Goal: Task Accomplishment & Management: Use online tool/utility

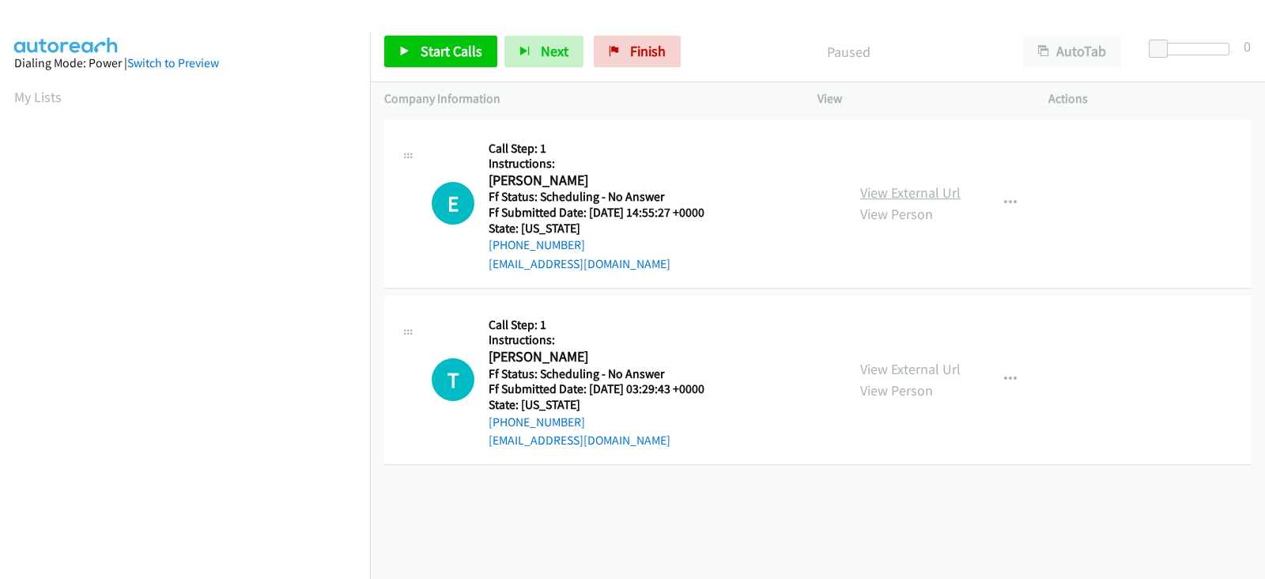
click at [893, 191] on link "View External Url" at bounding box center [910, 192] width 100 height 18
click at [891, 369] on link "View External Url" at bounding box center [910, 369] width 100 height 18
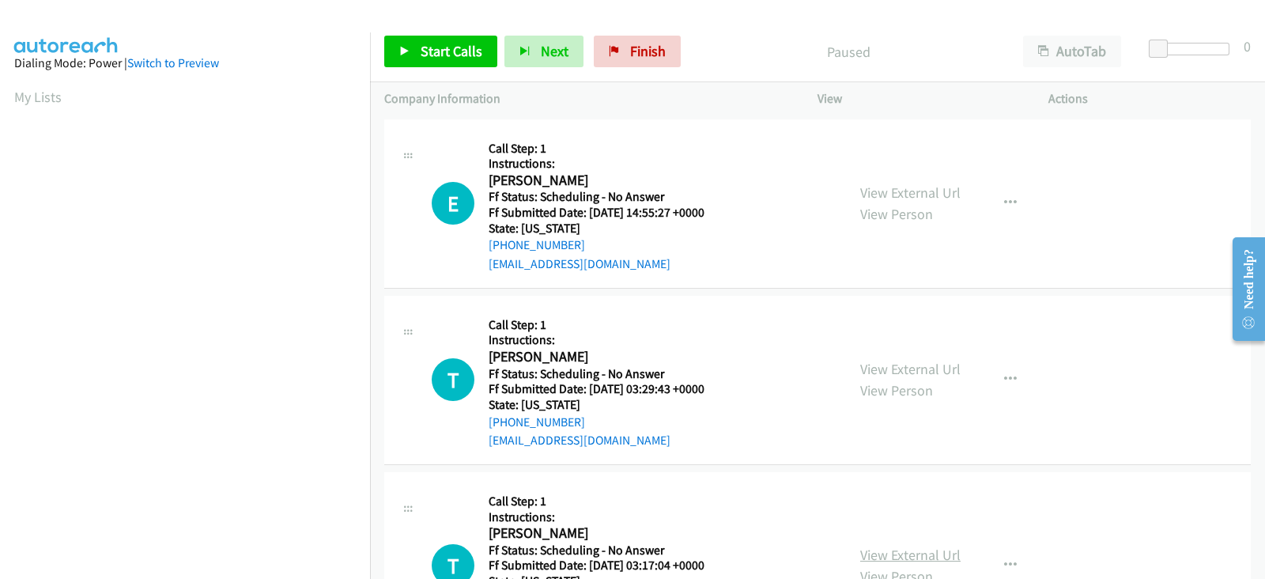
click at [877, 548] on link "View External Url" at bounding box center [910, 554] width 100 height 18
click at [460, 41] on link "Start Calls" at bounding box center [440, 52] width 113 height 32
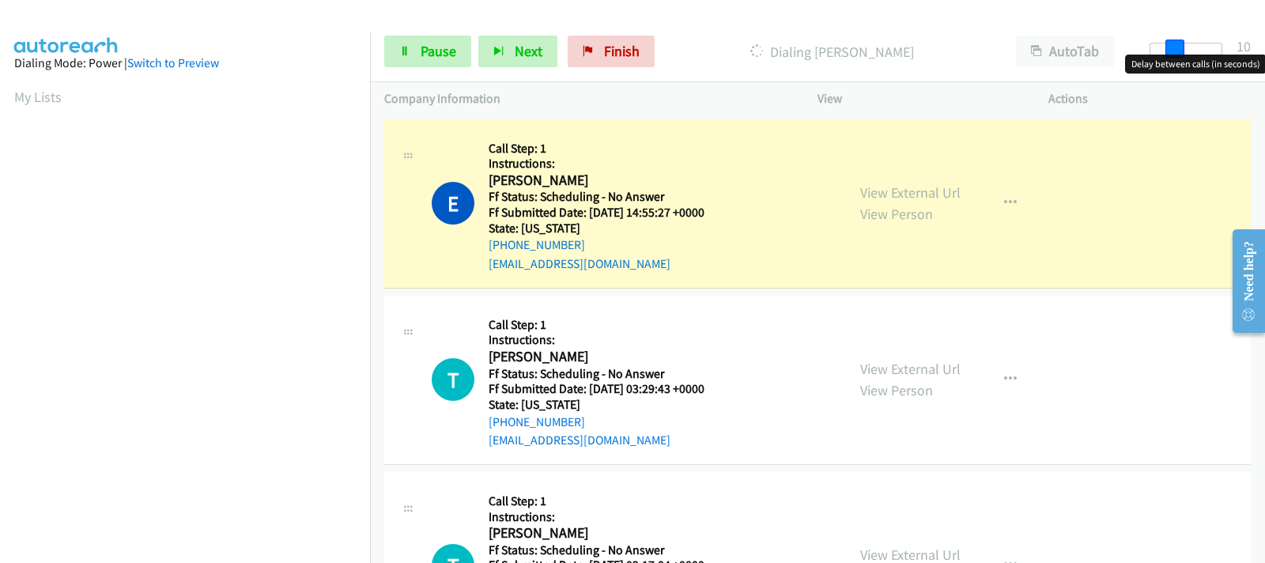
drag, startPoint x: 1157, startPoint y: 51, endPoint x: 1180, endPoint y: 57, distance: 24.4
click at [1180, 57] on body "Start Calls Pause Next Finish Dialing Edwin Otero AutoTab AutoTab 10 Company In…" at bounding box center [632, 37] width 1265 height 75
click at [1180, 57] on div at bounding box center [1185, 55] width 101 height 25
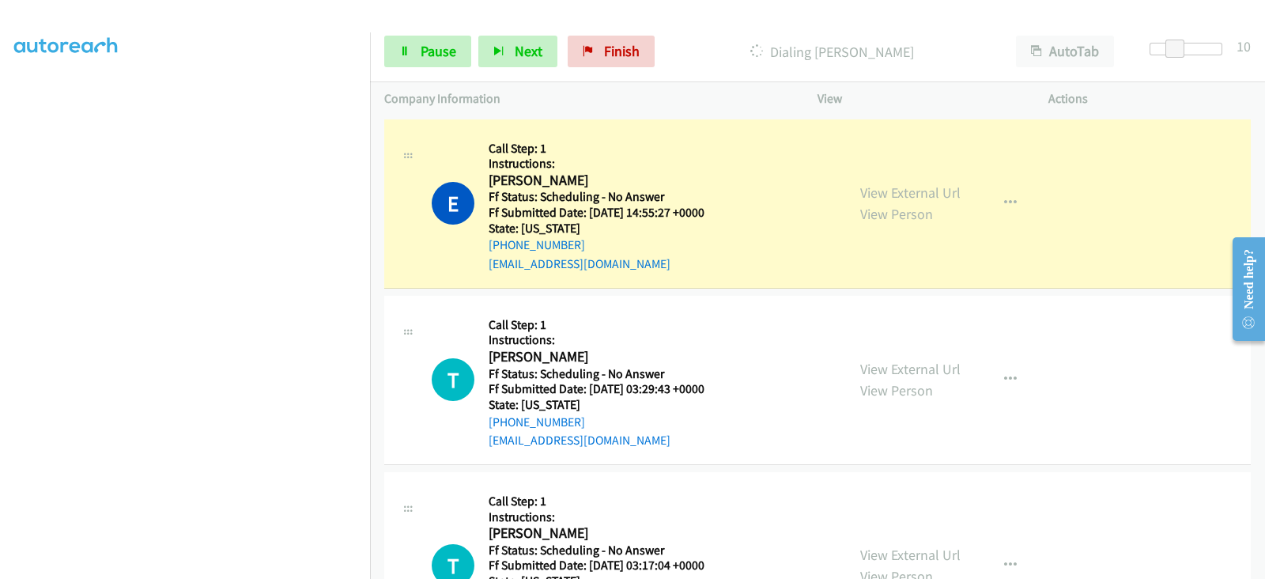
scroll to position [311, 0]
click at [431, 48] on span "Pause" at bounding box center [439, 51] width 36 height 18
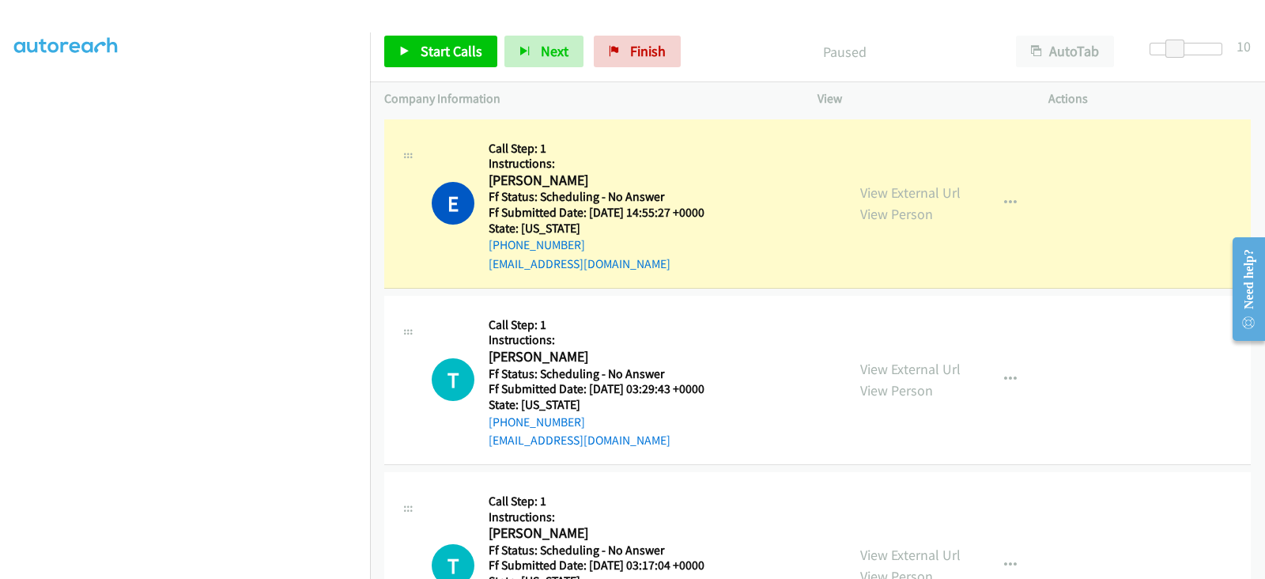
scroll to position [0, 0]
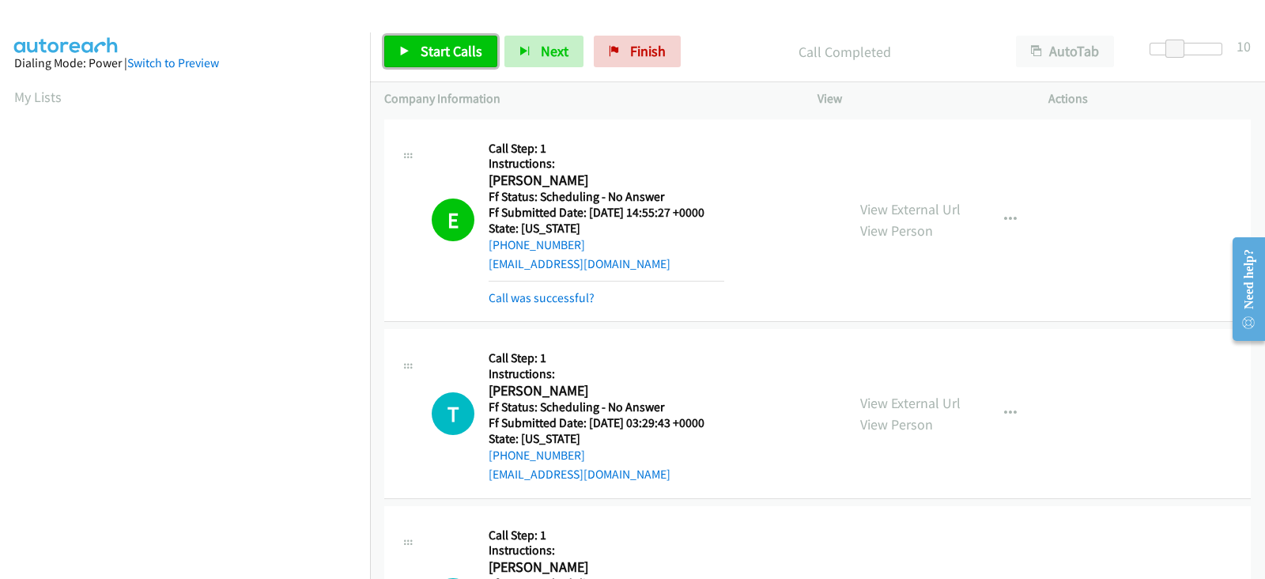
click at [451, 49] on span "Start Calls" at bounding box center [452, 51] width 62 height 18
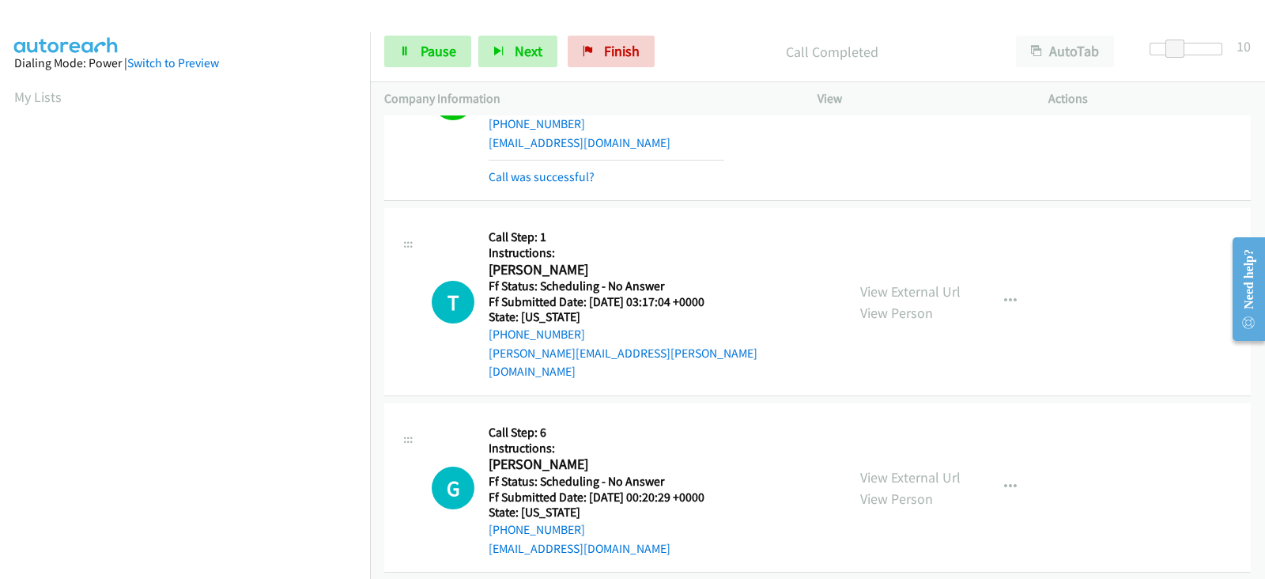
scroll to position [394, 0]
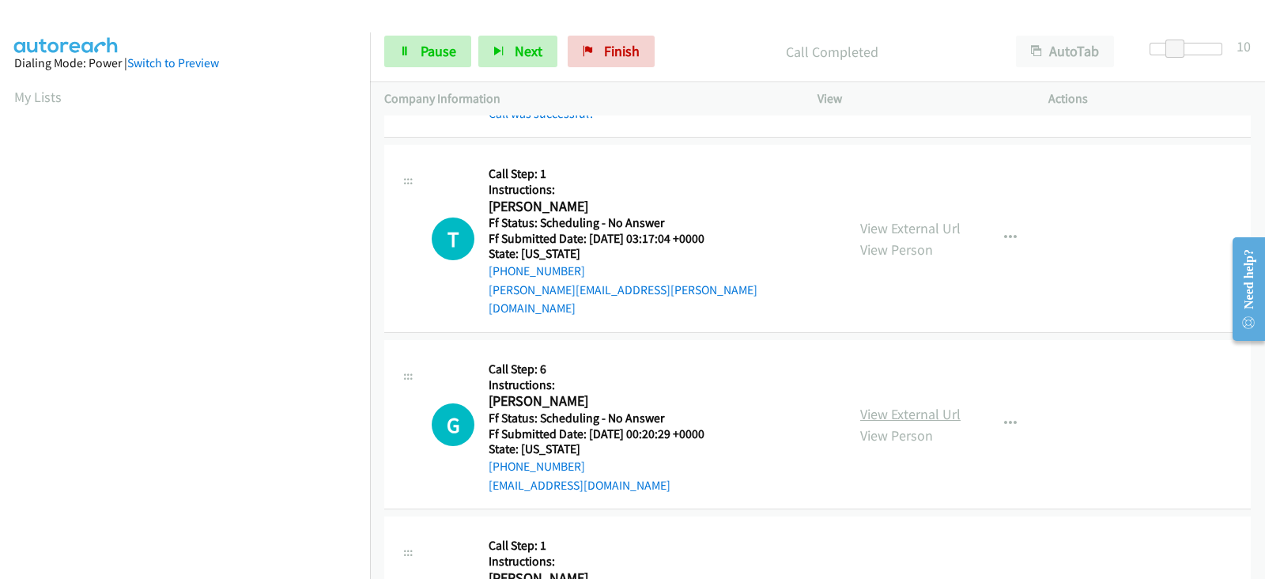
click at [877, 405] on link "View External Url" at bounding box center [910, 414] width 100 height 18
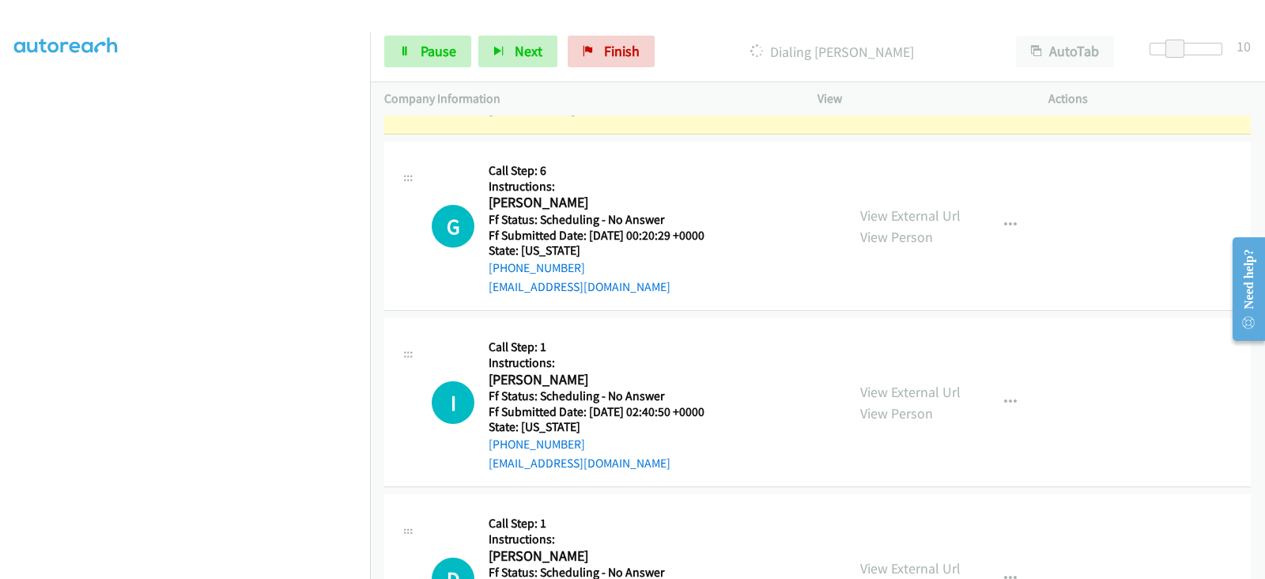
scroll to position [0, 0]
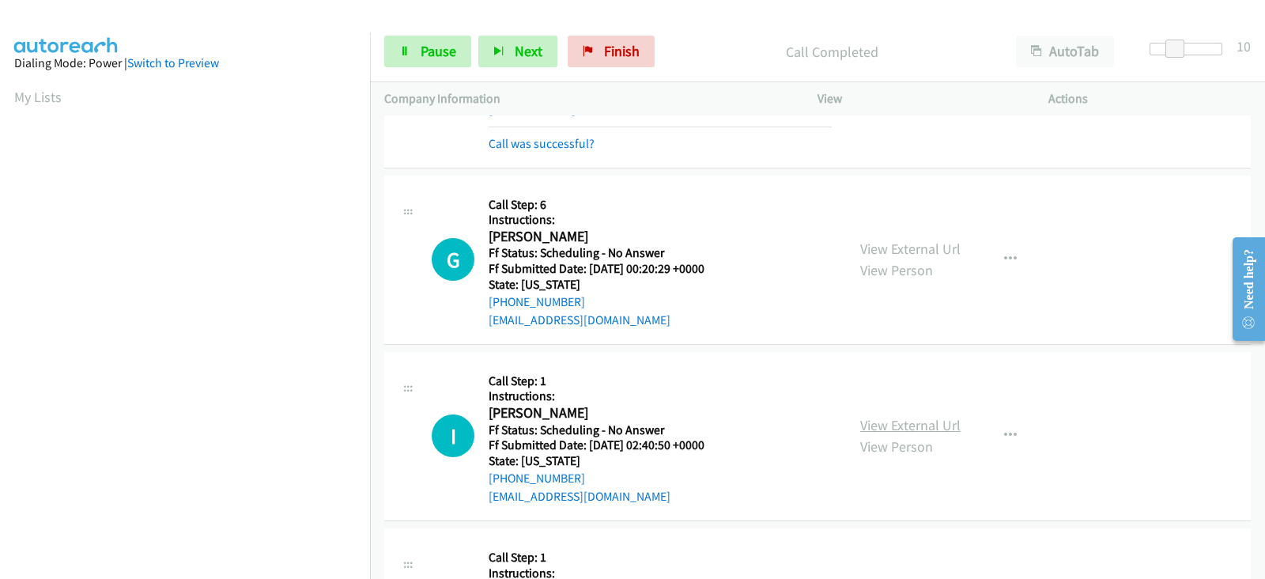
click at [870, 416] on link "View External Url" at bounding box center [910, 425] width 100 height 18
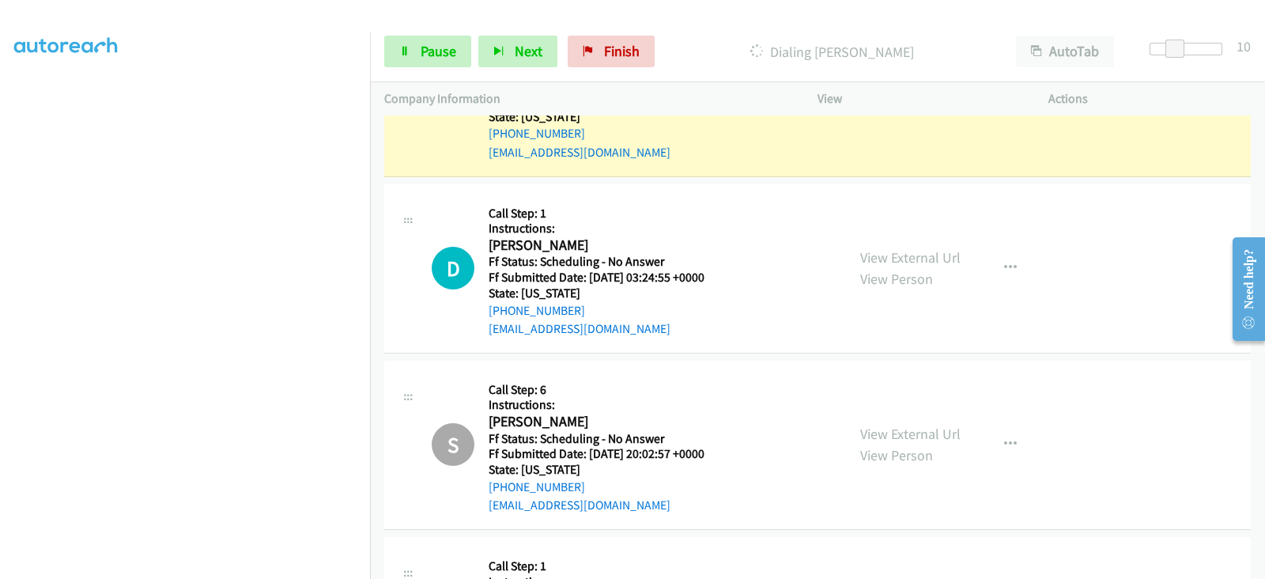
scroll to position [988, 0]
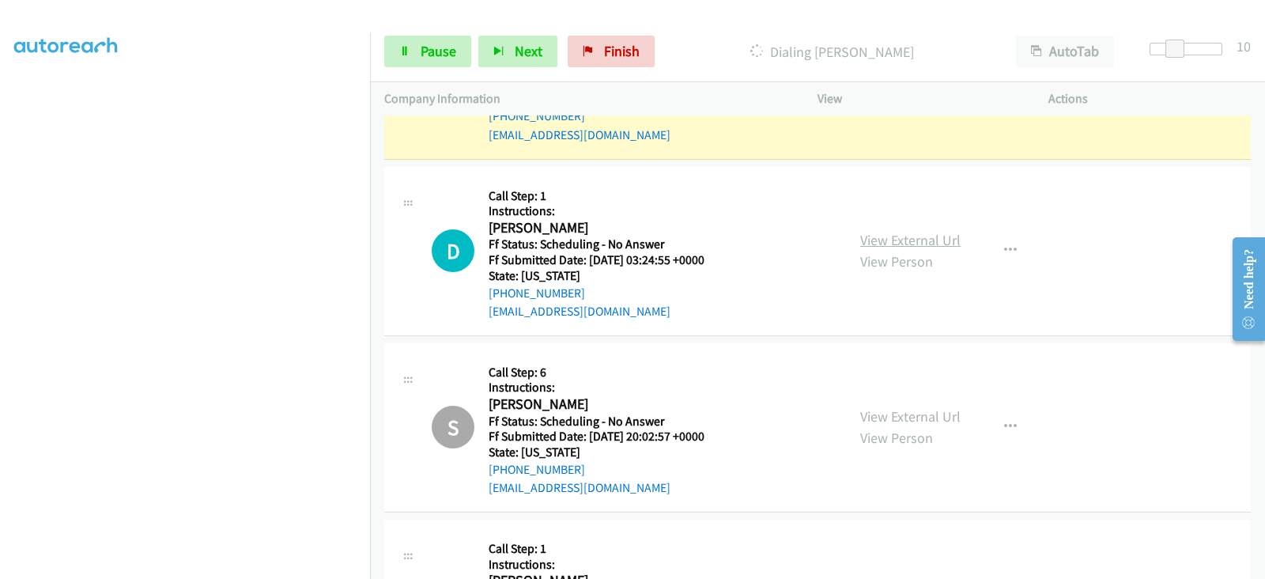
click at [902, 231] on link "View External Url" at bounding box center [910, 240] width 100 height 18
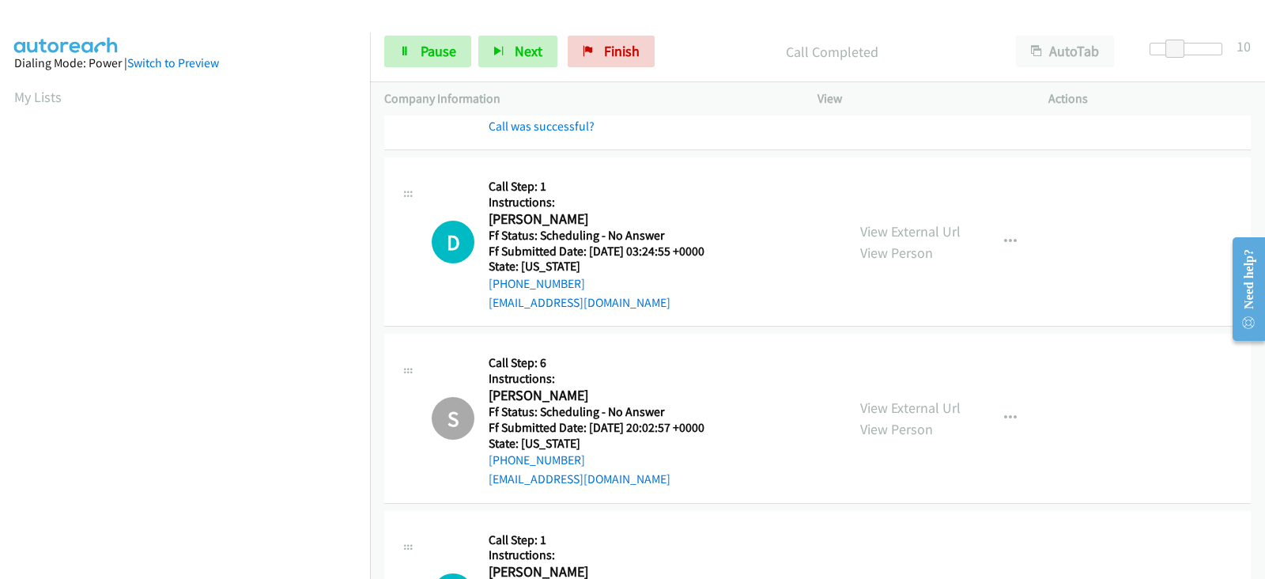
scroll to position [1054, 0]
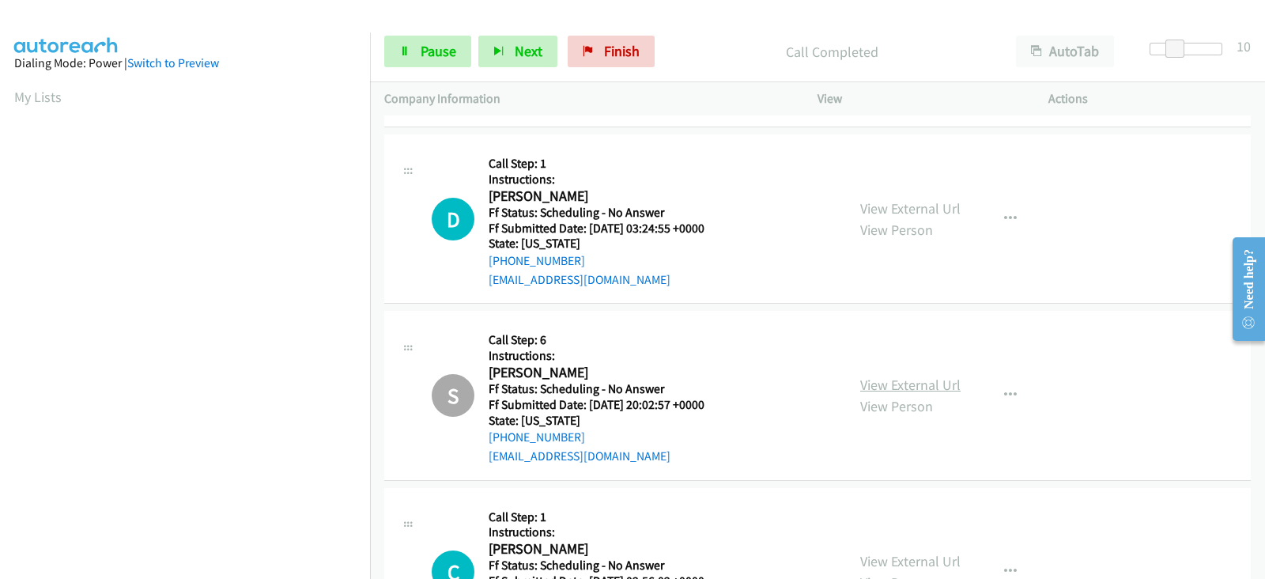
click at [864, 376] on link "View External Url" at bounding box center [910, 385] width 100 height 18
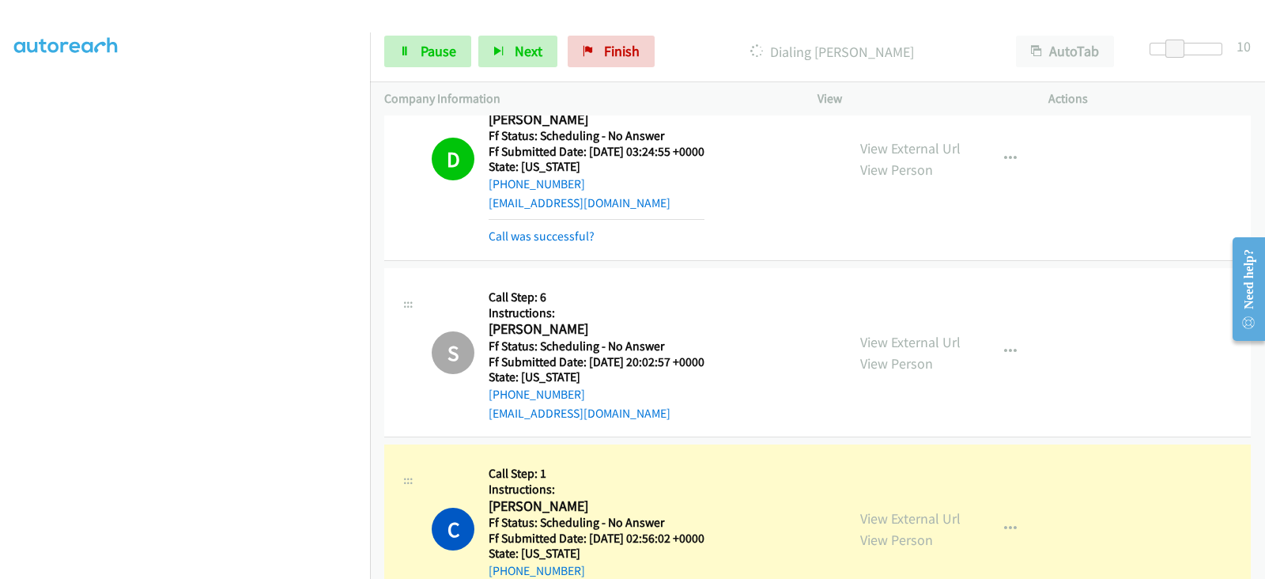
scroll to position [1251, 0]
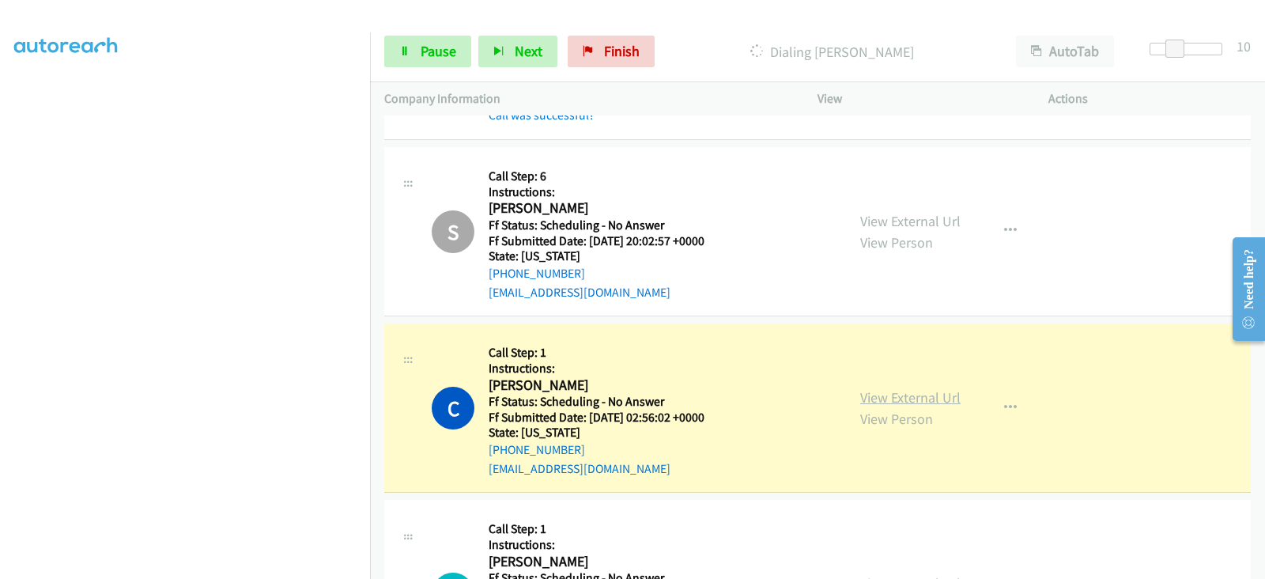
click at [870, 388] on link "View External Url" at bounding box center [910, 397] width 100 height 18
click at [429, 51] on span "Pause" at bounding box center [439, 51] width 36 height 18
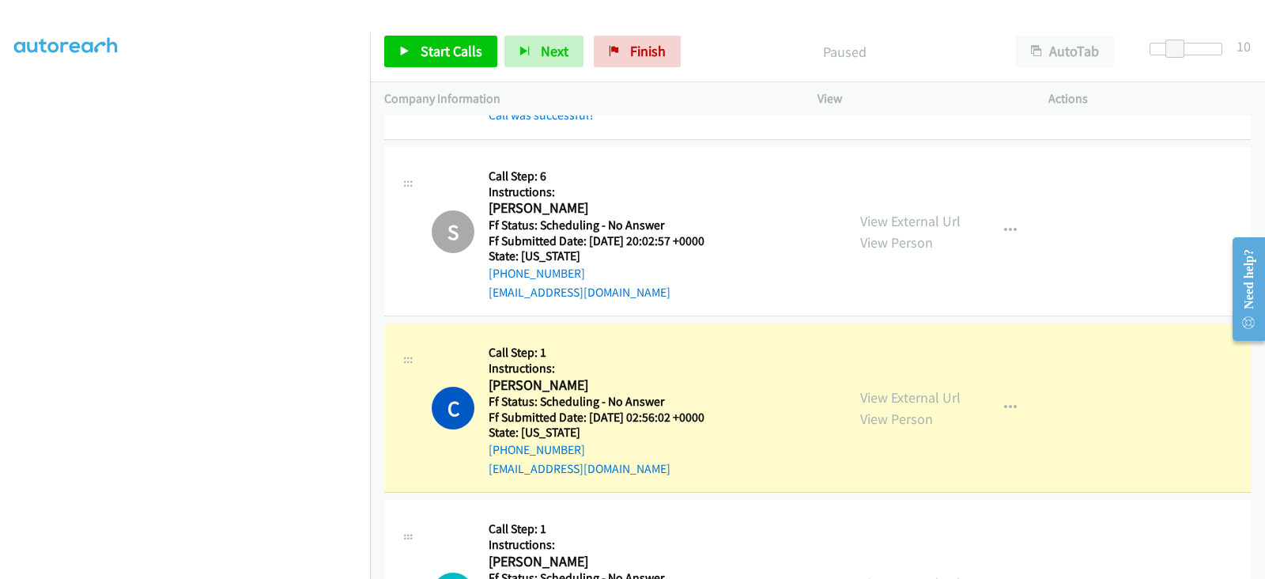
scroll to position [0, 0]
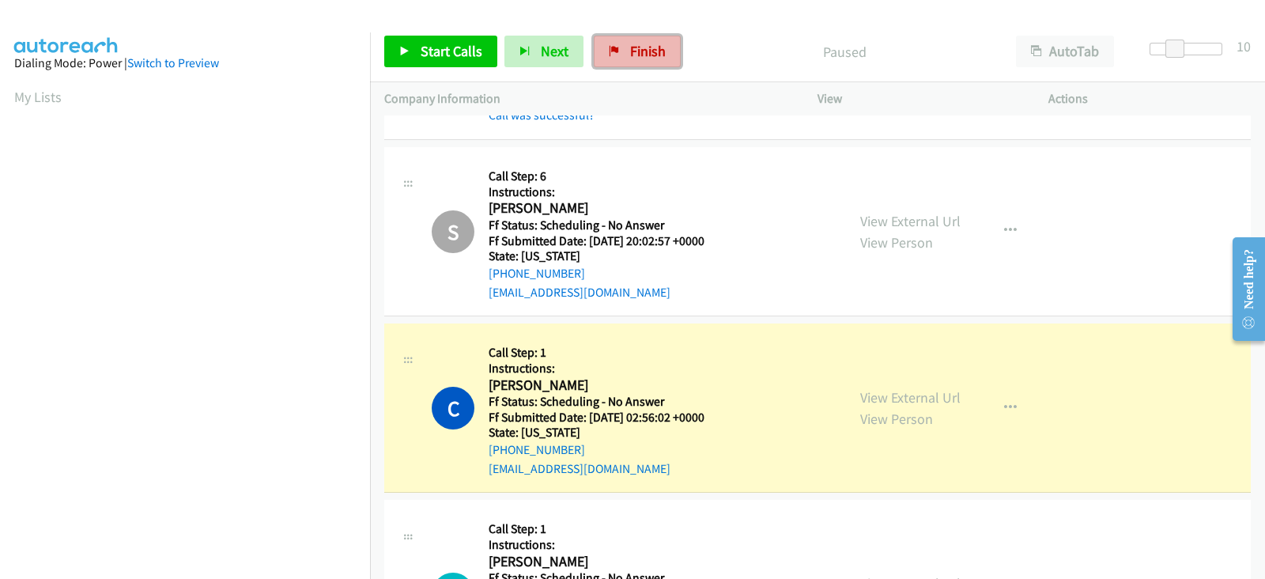
click at [640, 55] on span "Finish" at bounding box center [648, 51] width 36 height 18
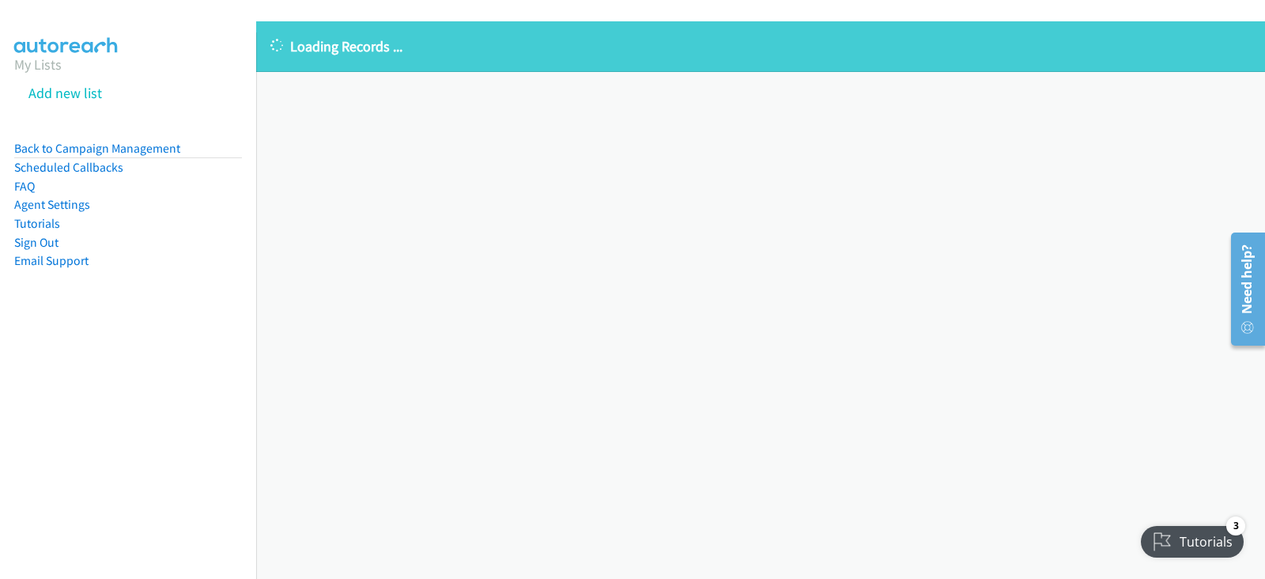
click at [447, 51] on p "Loading Records ..." at bounding box center [760, 46] width 980 height 21
click at [703, 188] on div "Loading Records ... Sorry, something went wrong please try again." at bounding box center [760, 299] width 1009 height 557
click at [357, 145] on div "Loading Records ... Sorry, something went wrong please try again." at bounding box center [760, 299] width 1009 height 557
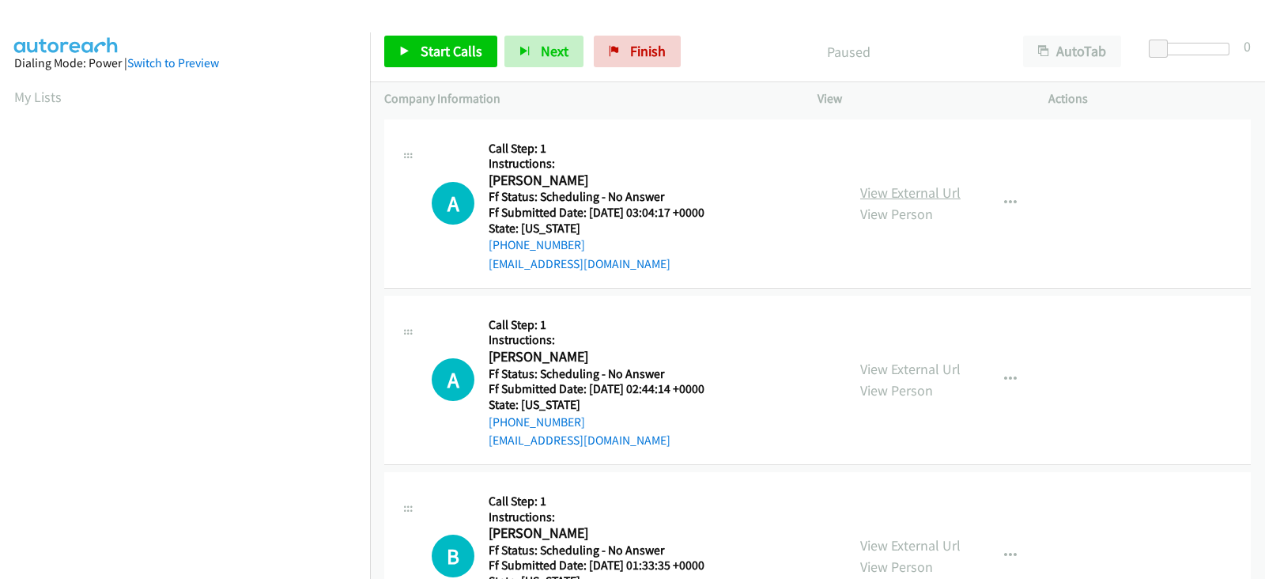
click at [889, 191] on link "View External Url" at bounding box center [910, 192] width 100 height 18
click at [889, 366] on link "View External Url" at bounding box center [910, 369] width 100 height 18
click at [895, 542] on link "View External Url" at bounding box center [910, 545] width 100 height 18
click at [428, 43] on span "Start Calls" at bounding box center [452, 51] width 62 height 18
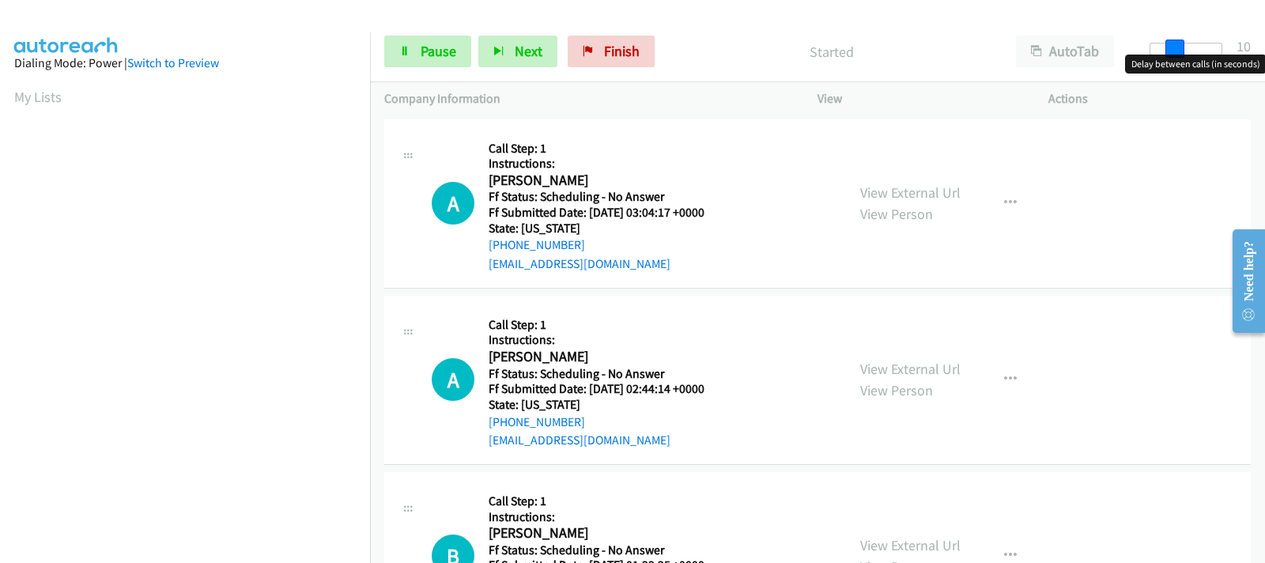
drag, startPoint x: 1162, startPoint y: 50, endPoint x: 1186, endPoint y: 49, distance: 23.7
click at [1186, 49] on div at bounding box center [1185, 49] width 73 height 13
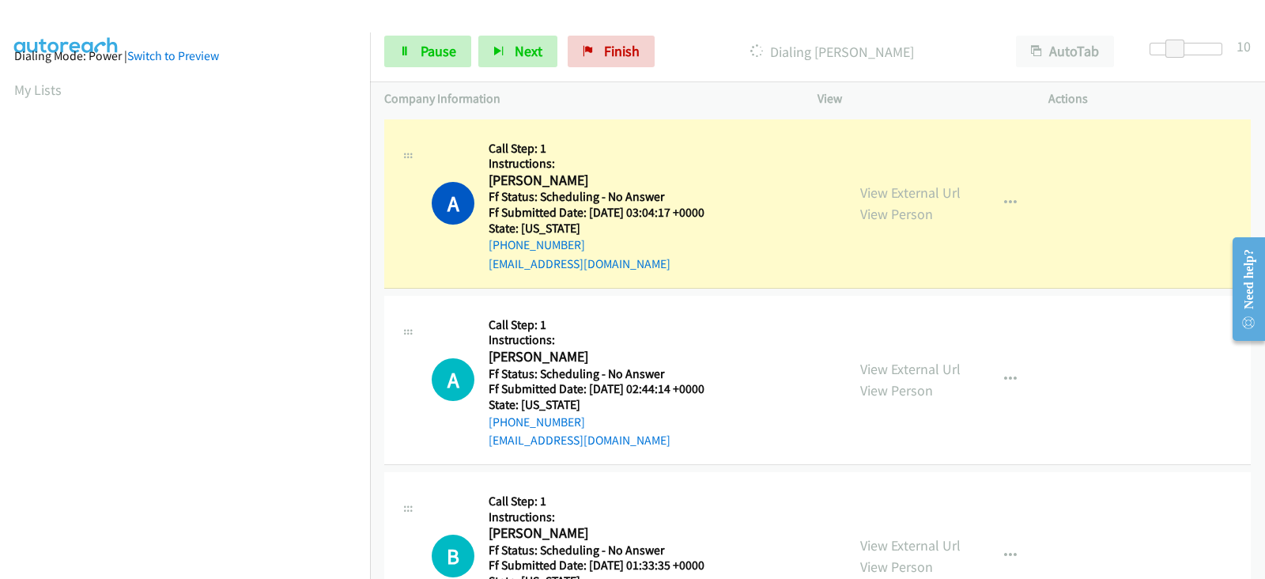
scroll to position [311, 0]
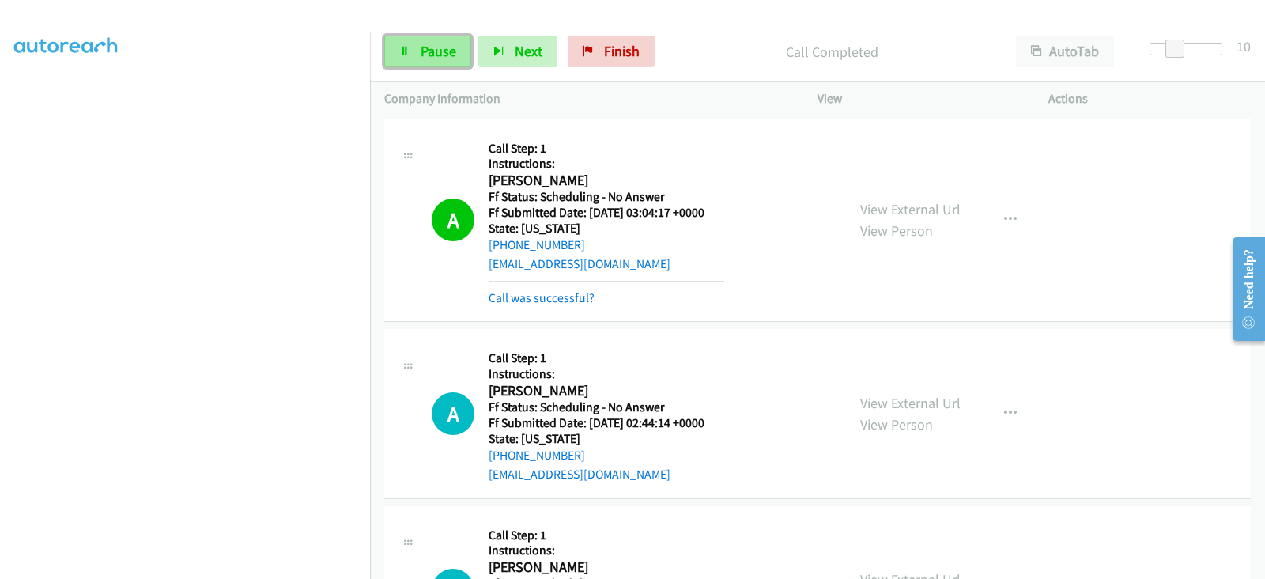
click at [421, 56] on span "Pause" at bounding box center [439, 51] width 36 height 18
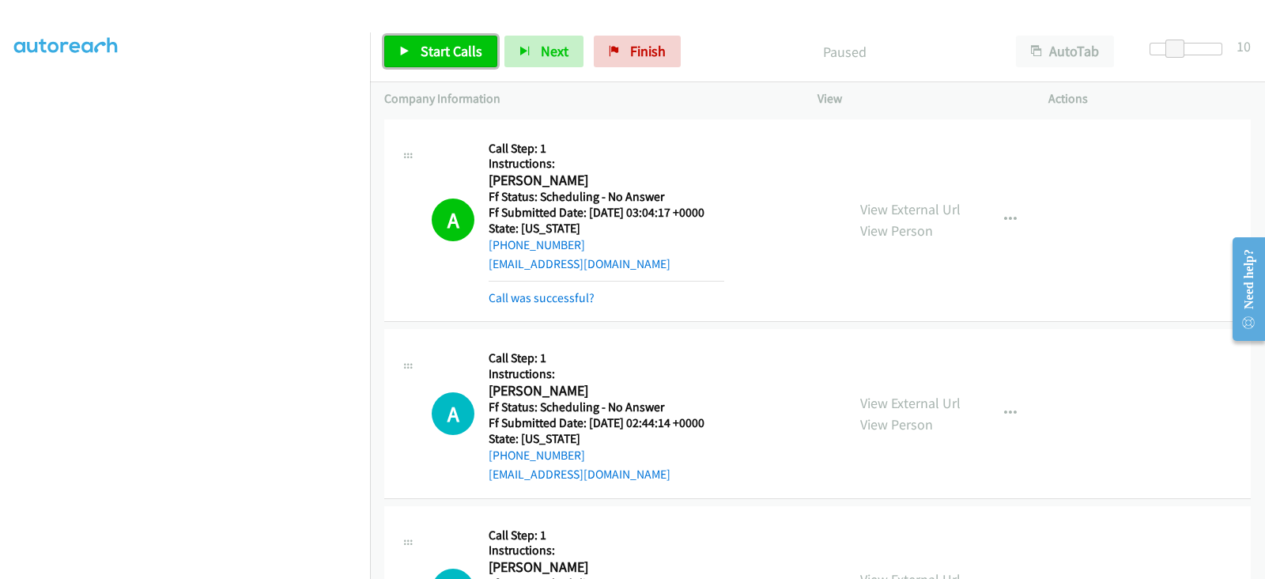
click at [431, 49] on span "Start Calls" at bounding box center [452, 51] width 62 height 18
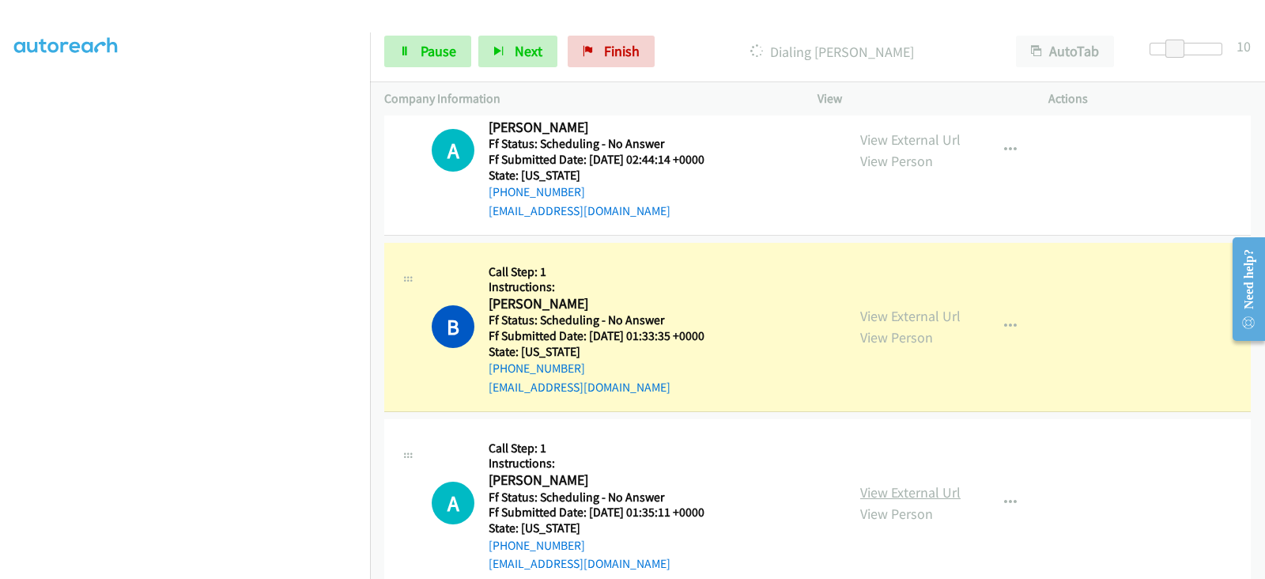
click at [877, 491] on link "View External Url" at bounding box center [910, 492] width 100 height 18
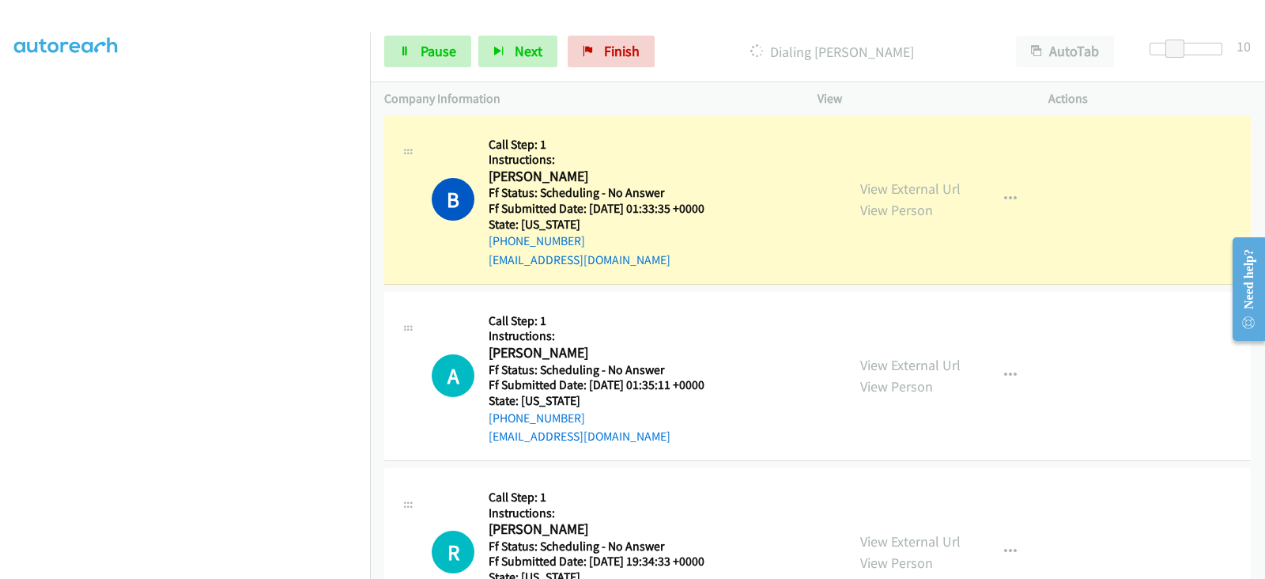
scroll to position [394, 0]
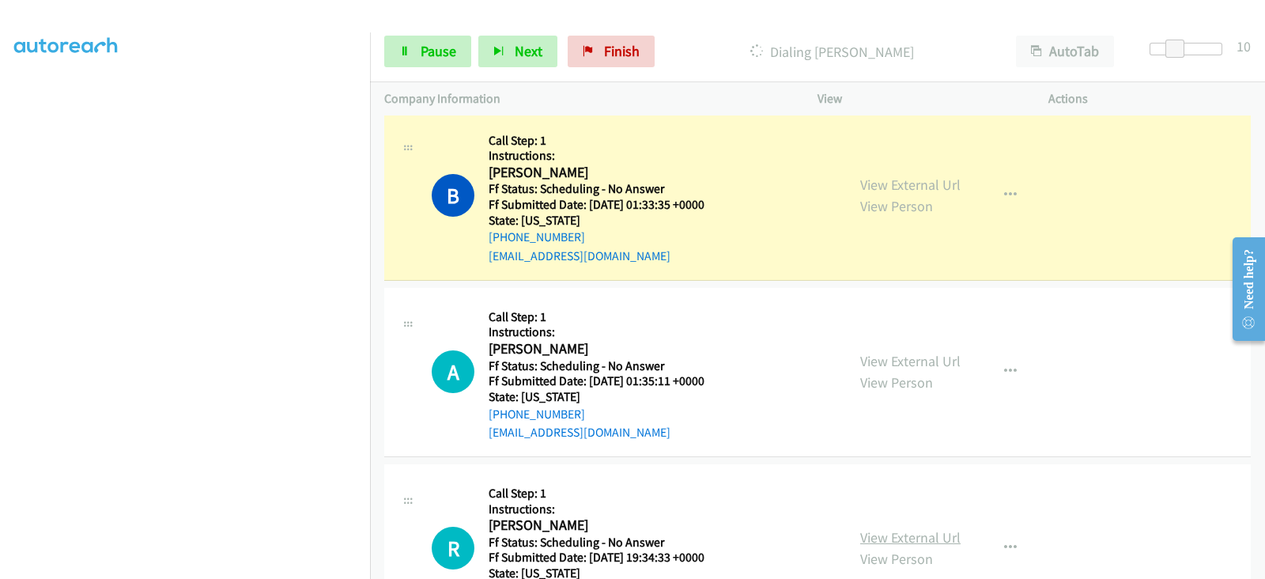
click at [915, 535] on link "View External Url" at bounding box center [910, 537] width 100 height 18
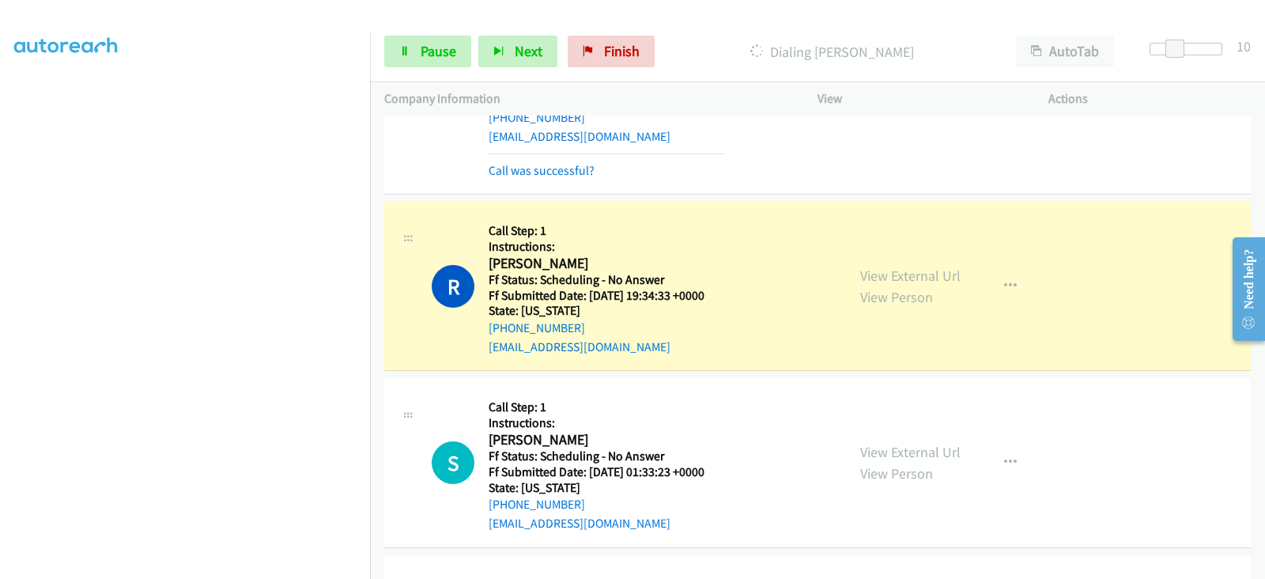
scroll to position [0, 0]
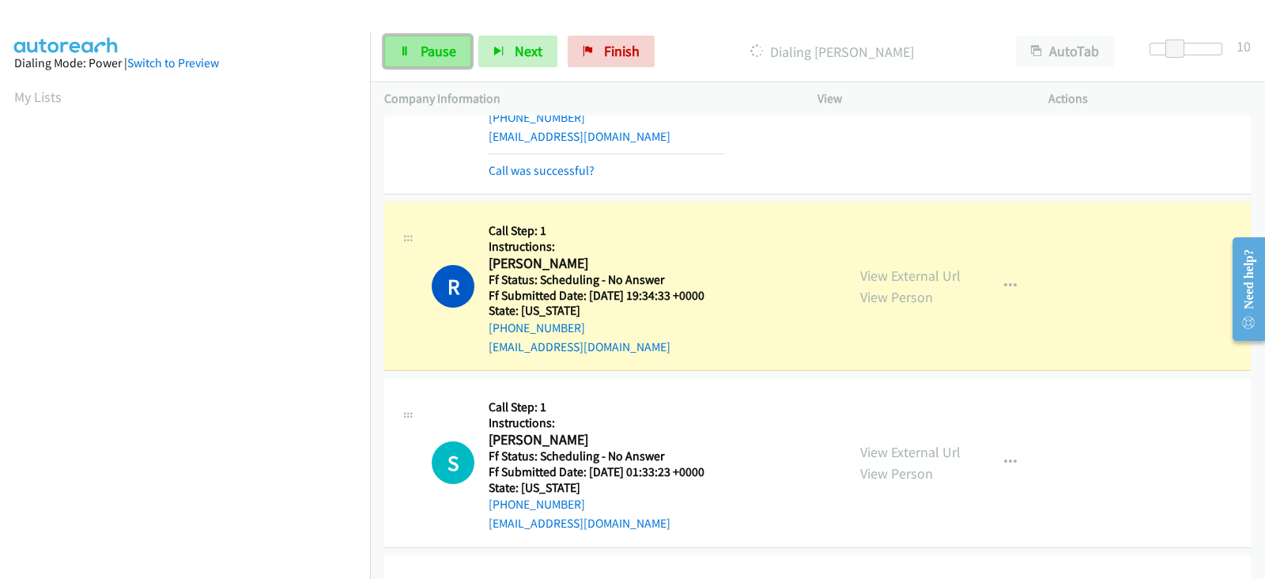
click at [432, 55] on span "Pause" at bounding box center [439, 51] width 36 height 18
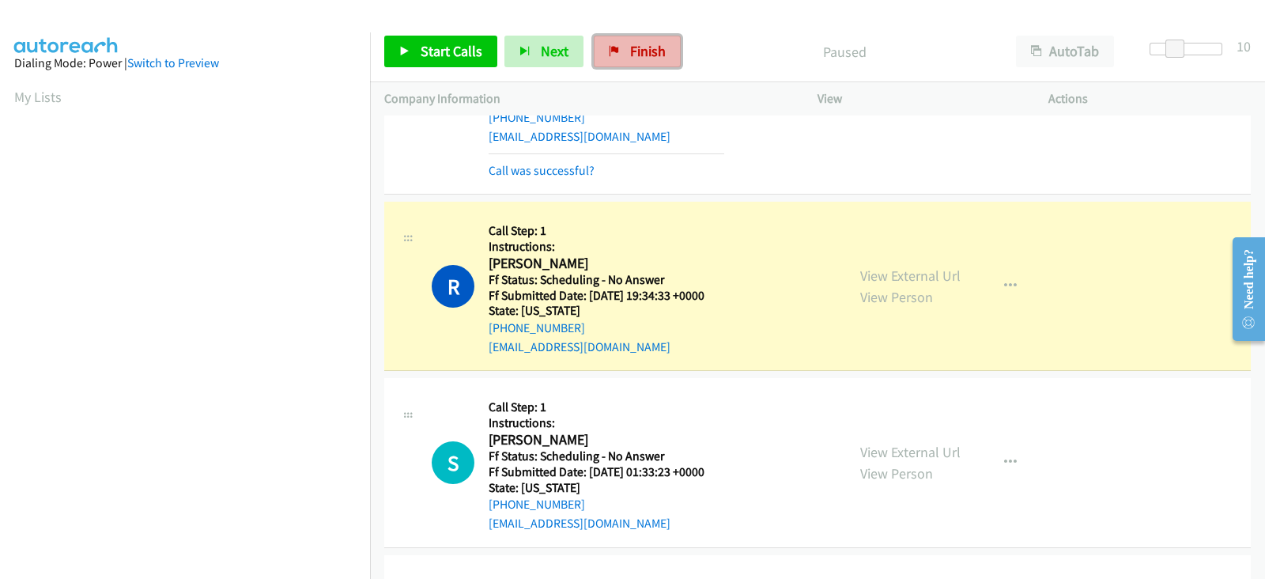
click at [642, 53] on span "Finish" at bounding box center [648, 51] width 36 height 18
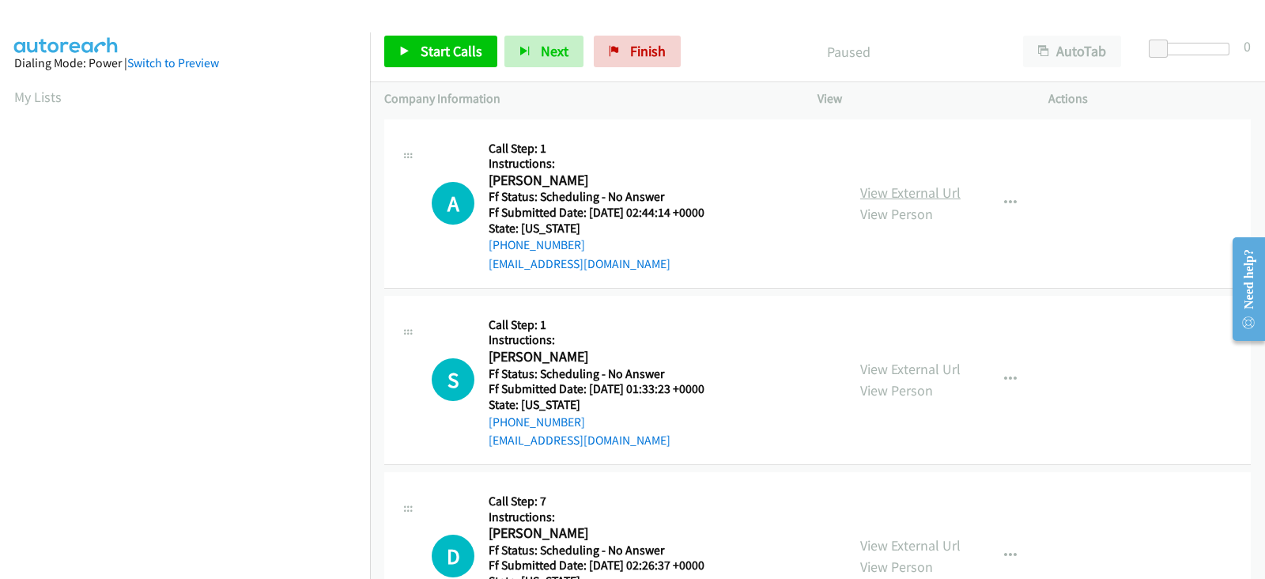
click at [885, 190] on link "View External Url" at bounding box center [910, 192] width 100 height 18
click at [872, 372] on link "View External Url" at bounding box center [910, 369] width 100 height 18
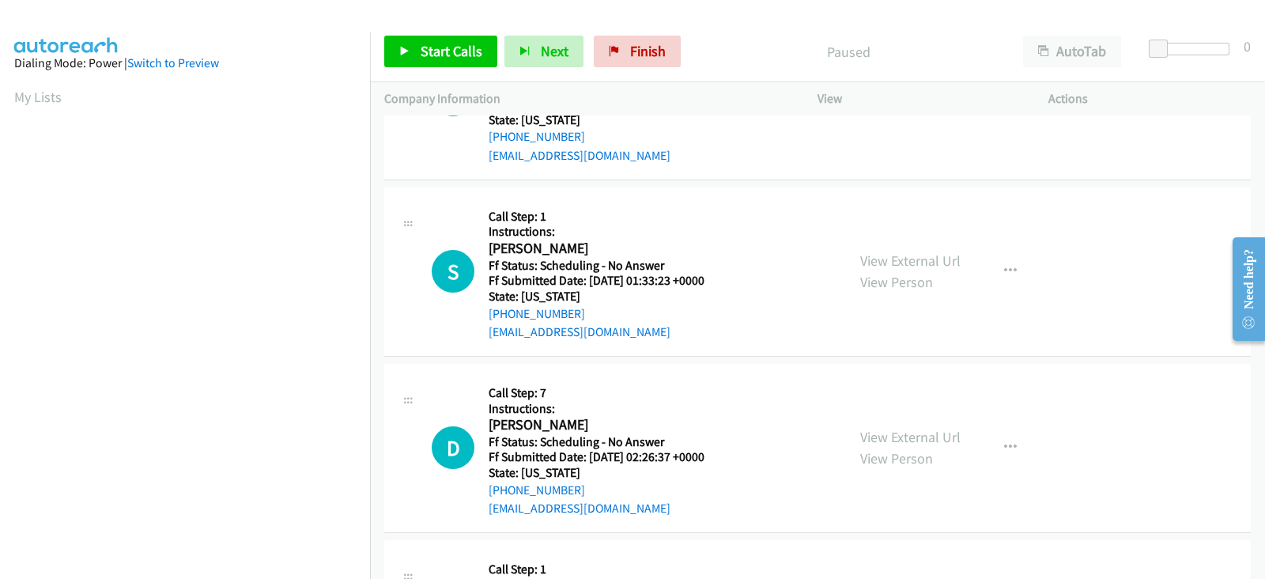
scroll to position [131, 0]
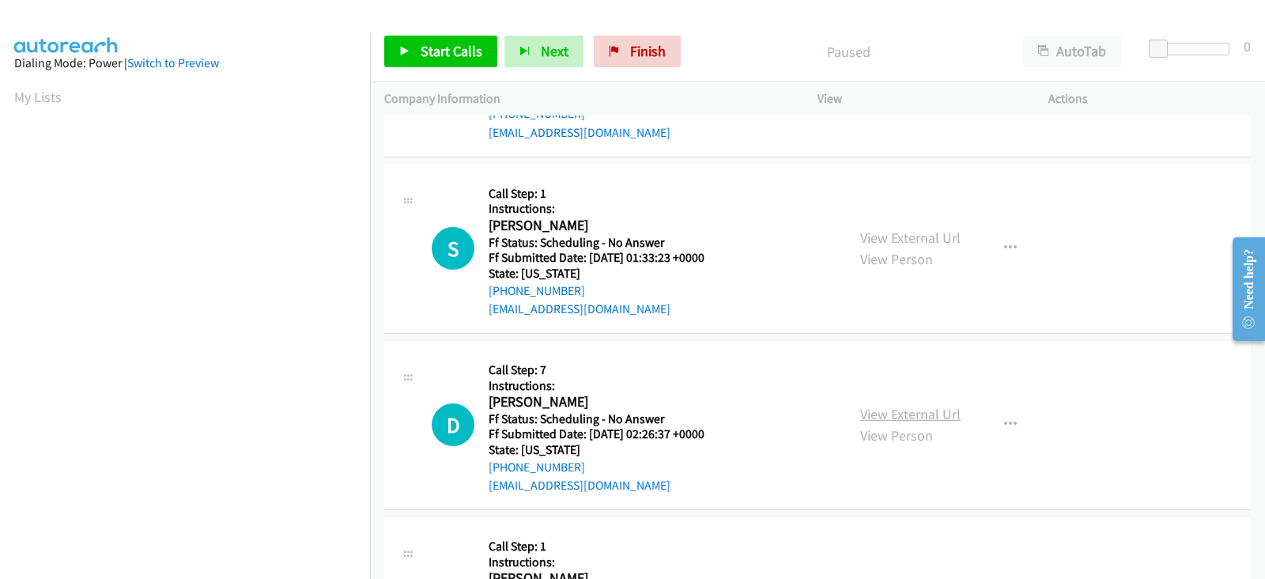
click at [873, 409] on link "View External Url" at bounding box center [910, 414] width 100 height 18
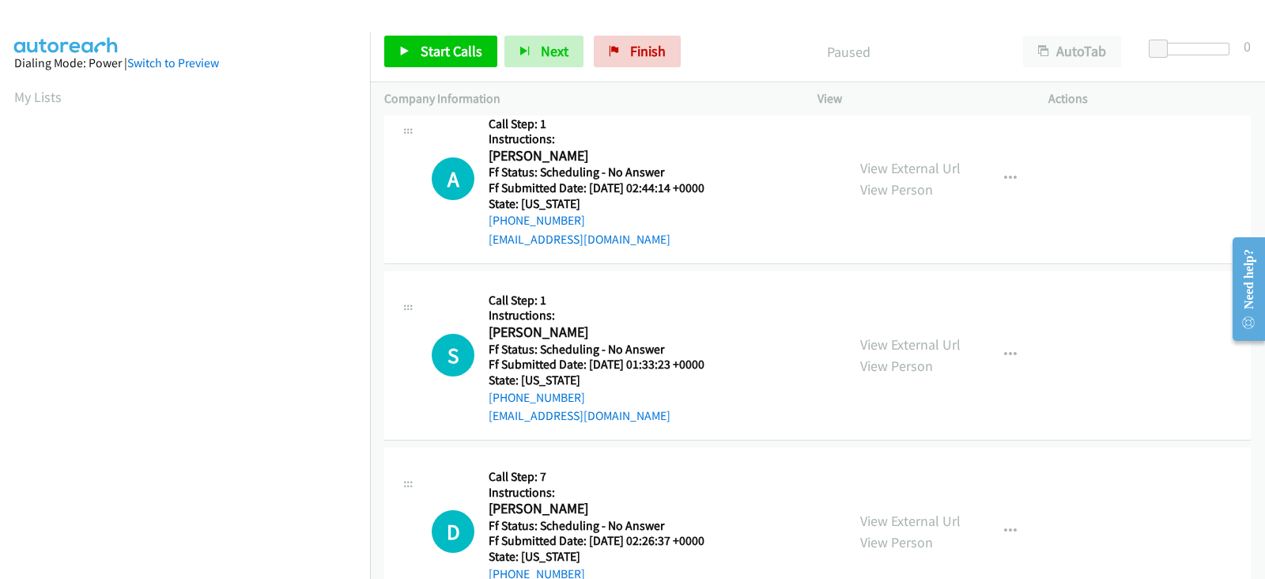
scroll to position [0, 0]
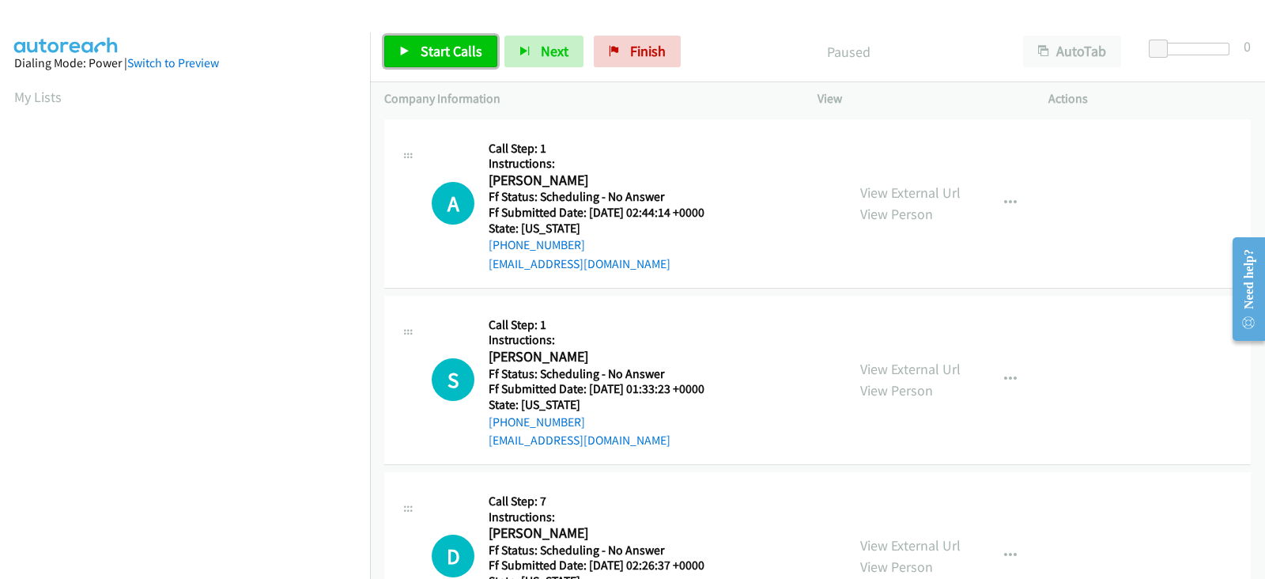
click at [414, 37] on link "Start Calls" at bounding box center [440, 52] width 113 height 32
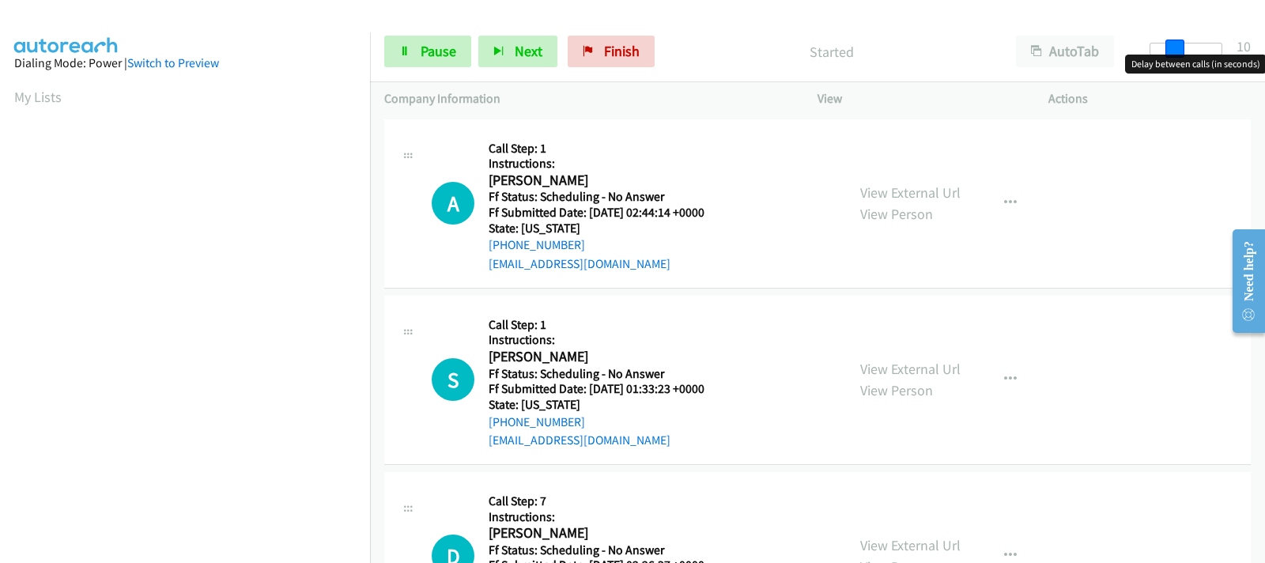
drag, startPoint x: 1154, startPoint y: 45, endPoint x: 1178, endPoint y: 45, distance: 23.7
click at [1178, 45] on span at bounding box center [1174, 49] width 19 height 19
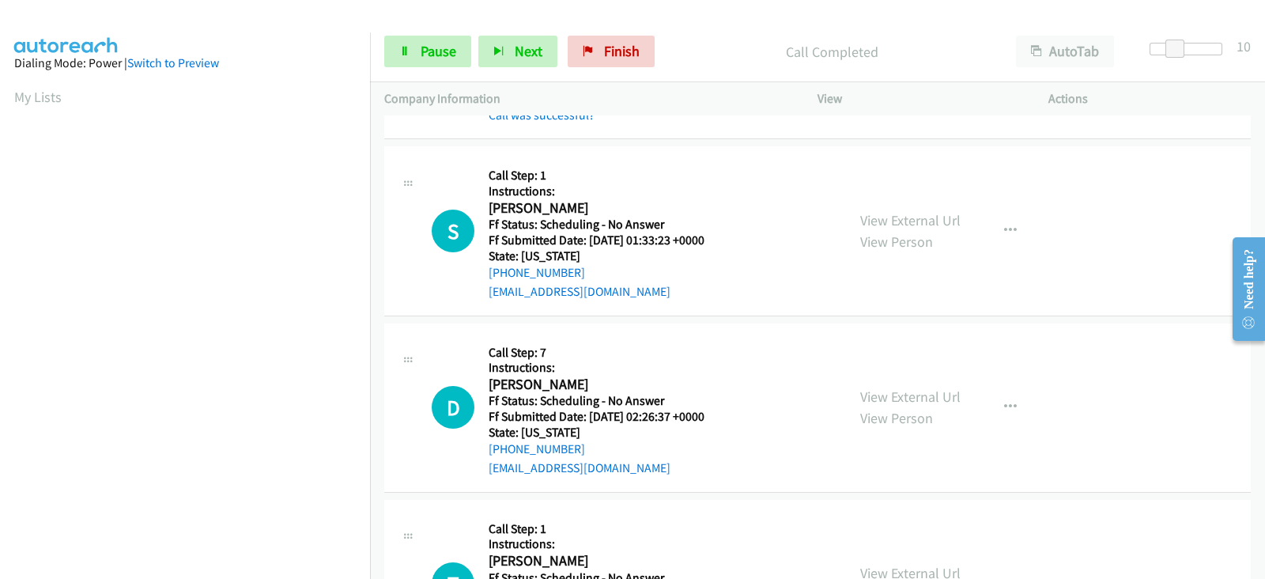
scroll to position [197, 0]
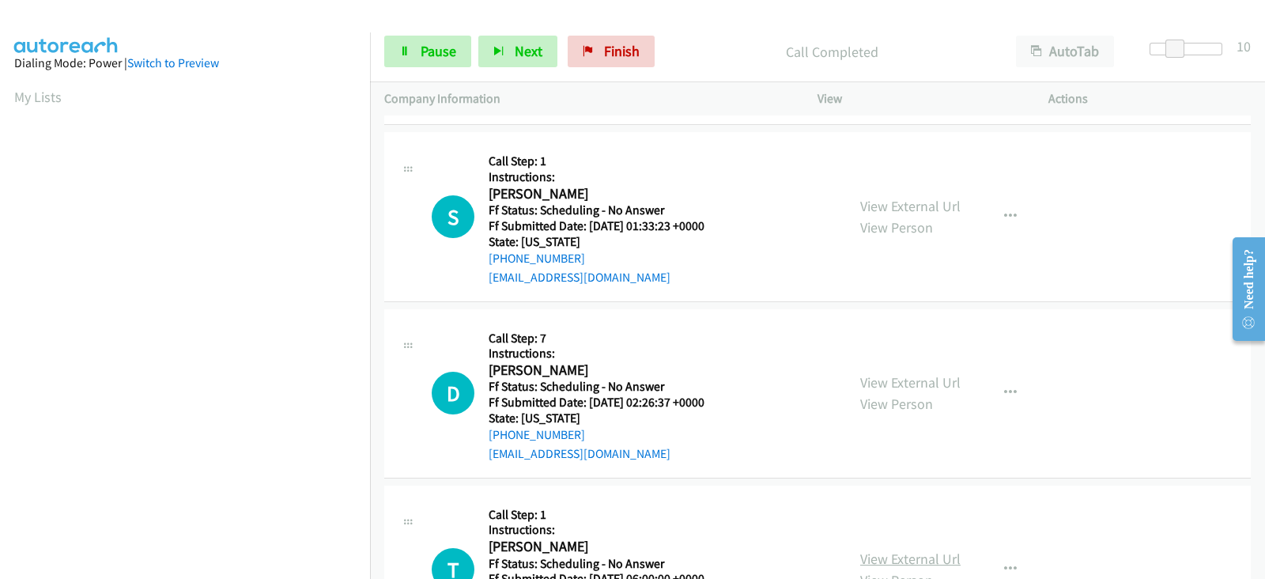
click at [878, 554] on link "View External Url" at bounding box center [910, 558] width 100 height 18
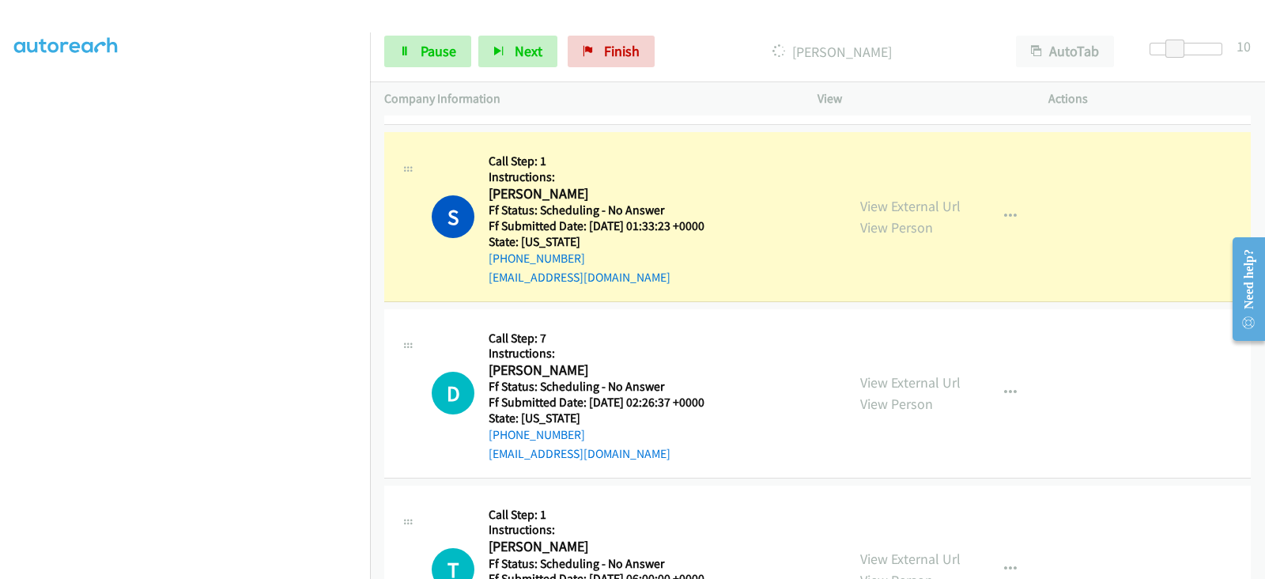
scroll to position [0, 0]
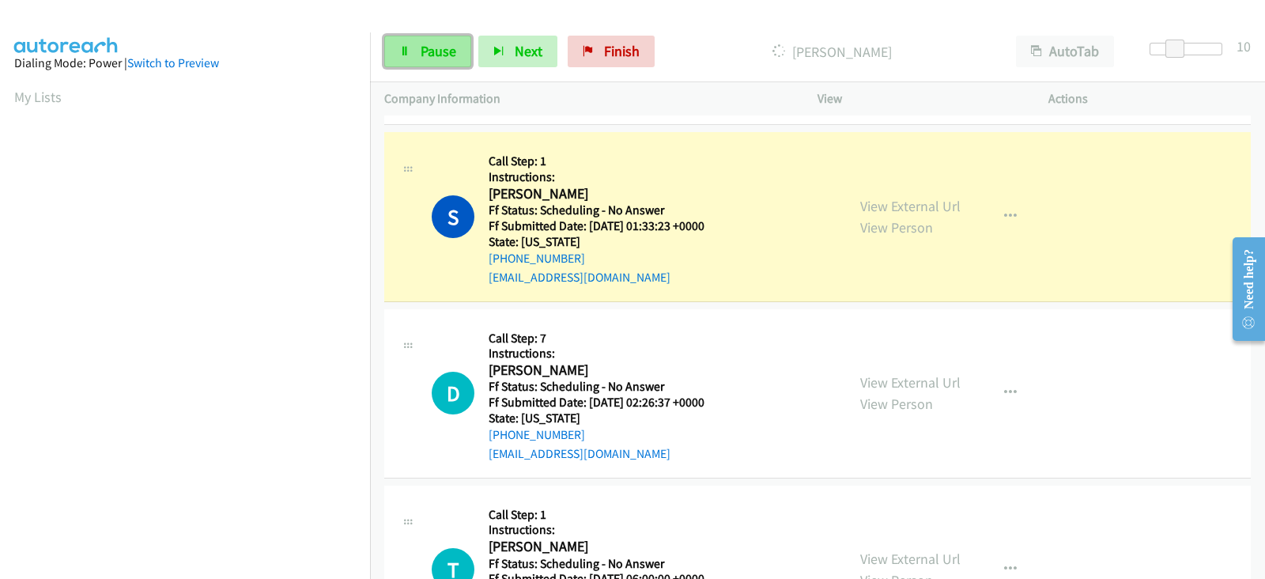
click at [429, 56] on span "Pause" at bounding box center [439, 51] width 36 height 18
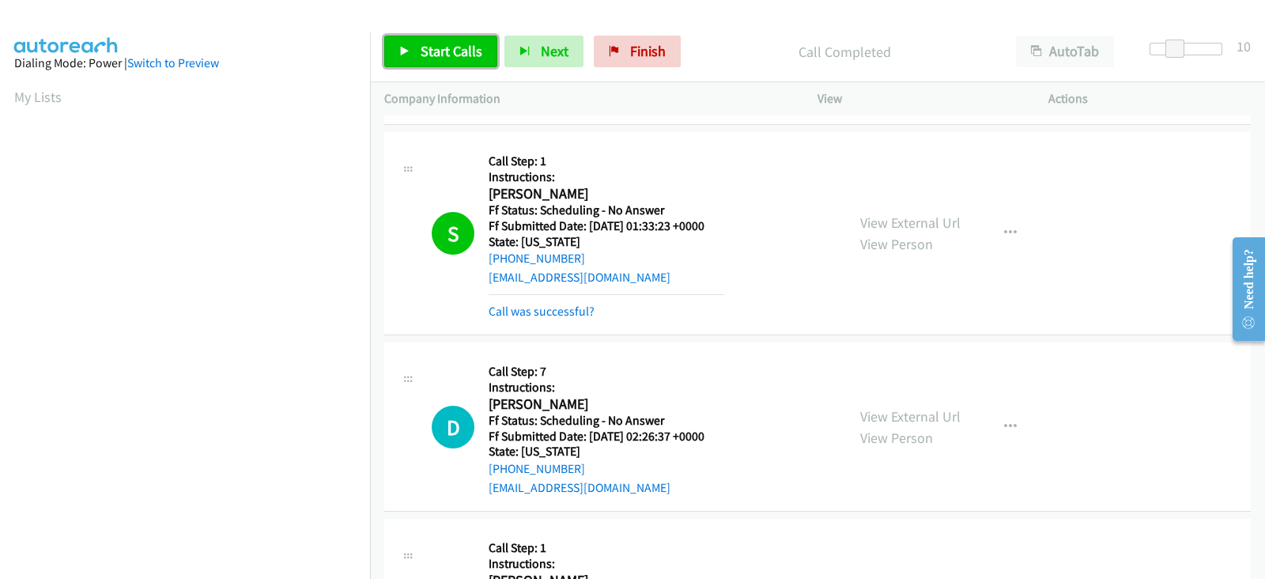
click at [435, 49] on span "Start Calls" at bounding box center [452, 51] width 62 height 18
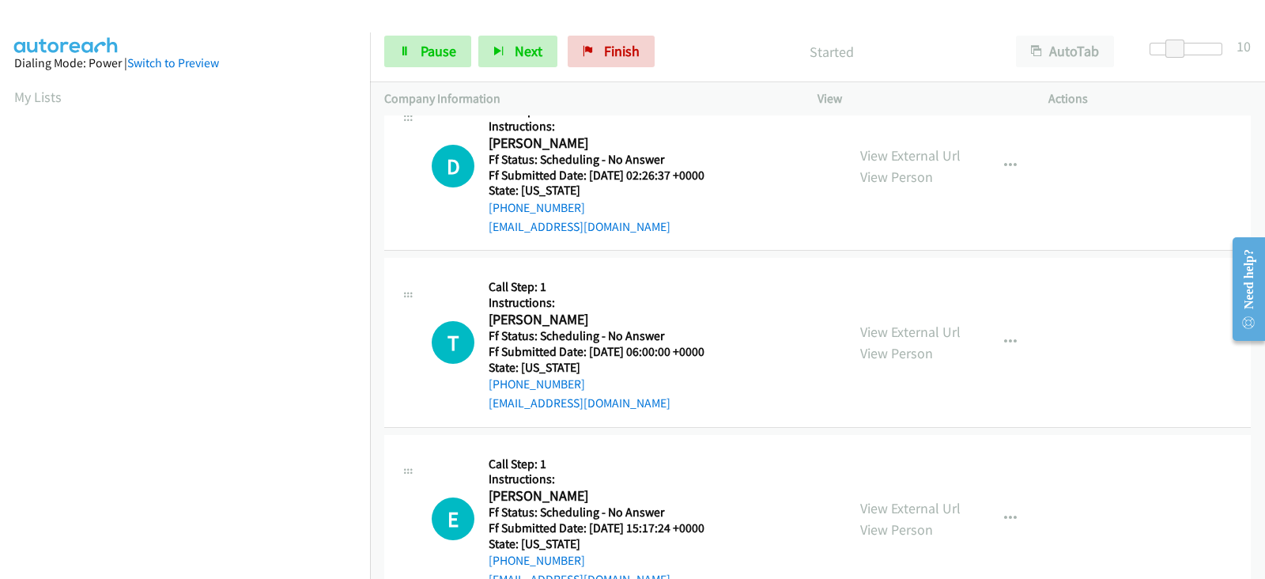
scroll to position [461, 0]
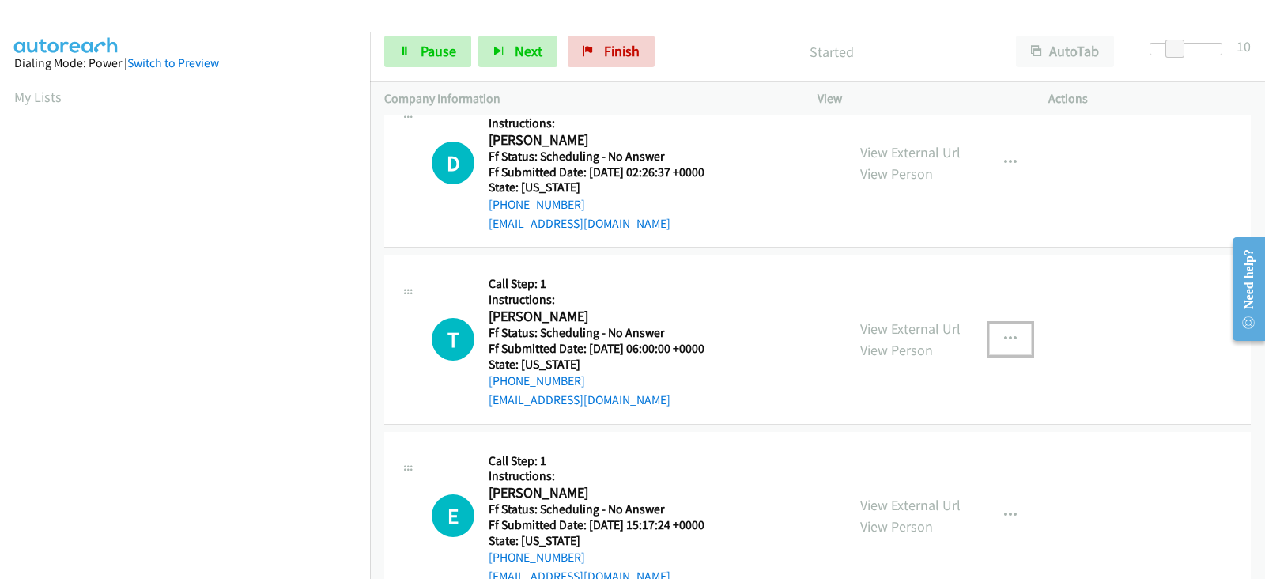
click at [1004, 335] on icon "button" at bounding box center [1010, 339] width 13 height 13
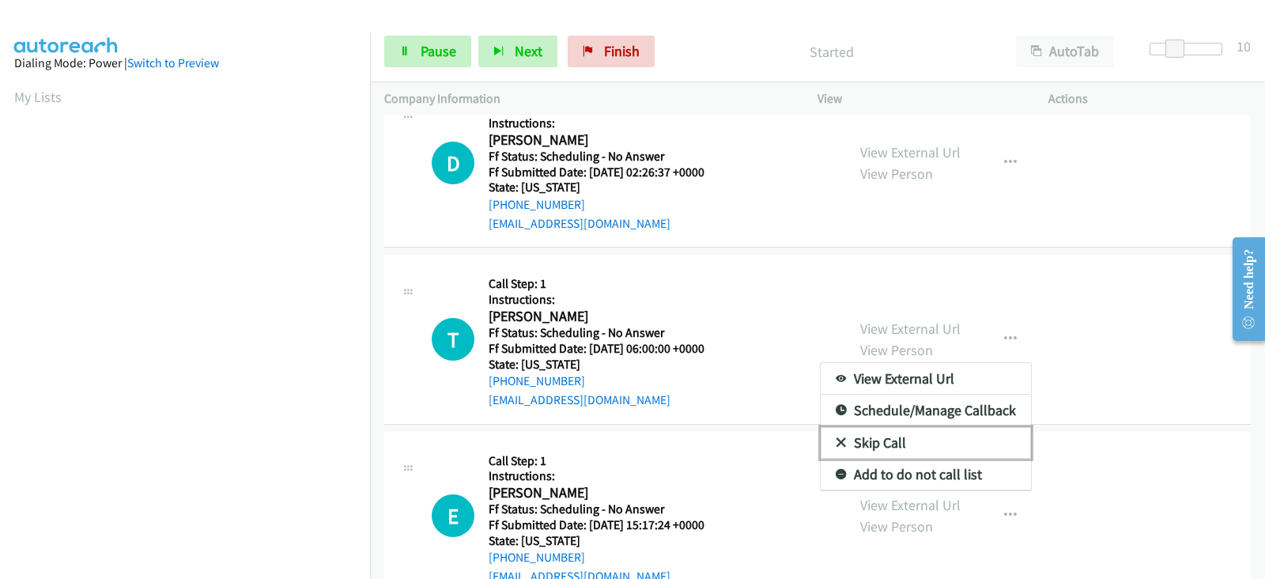
click at [841, 441] on link "Skip Call" at bounding box center [926, 443] width 210 height 32
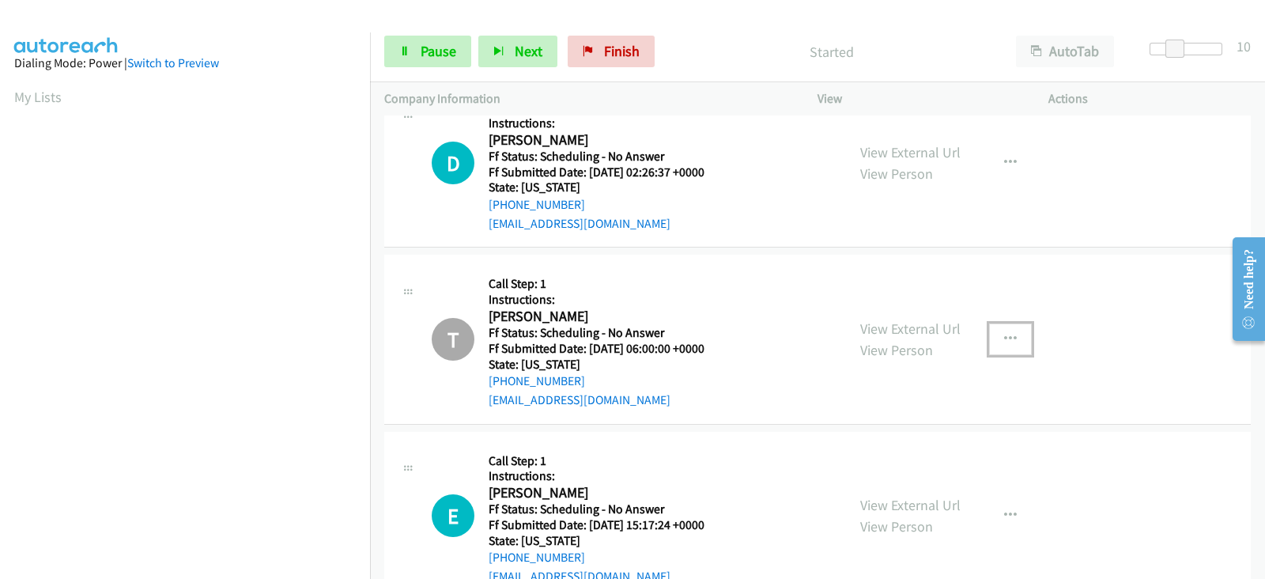
click at [1006, 341] on icon "button" at bounding box center [1010, 339] width 13 height 13
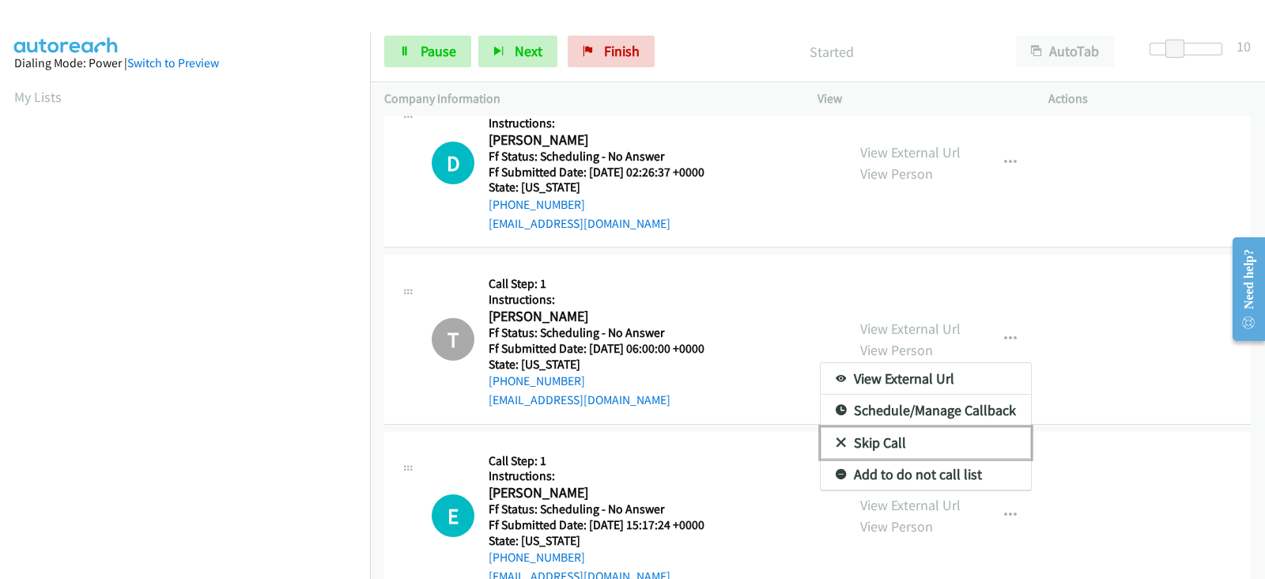
click at [840, 437] on link "Skip Call" at bounding box center [926, 443] width 210 height 32
click at [840, 437] on div "E Callback Scheduled Call Step: 1 Instructions: Edward Wiewiorski America/New_Y…" at bounding box center [817, 516] width 866 height 169
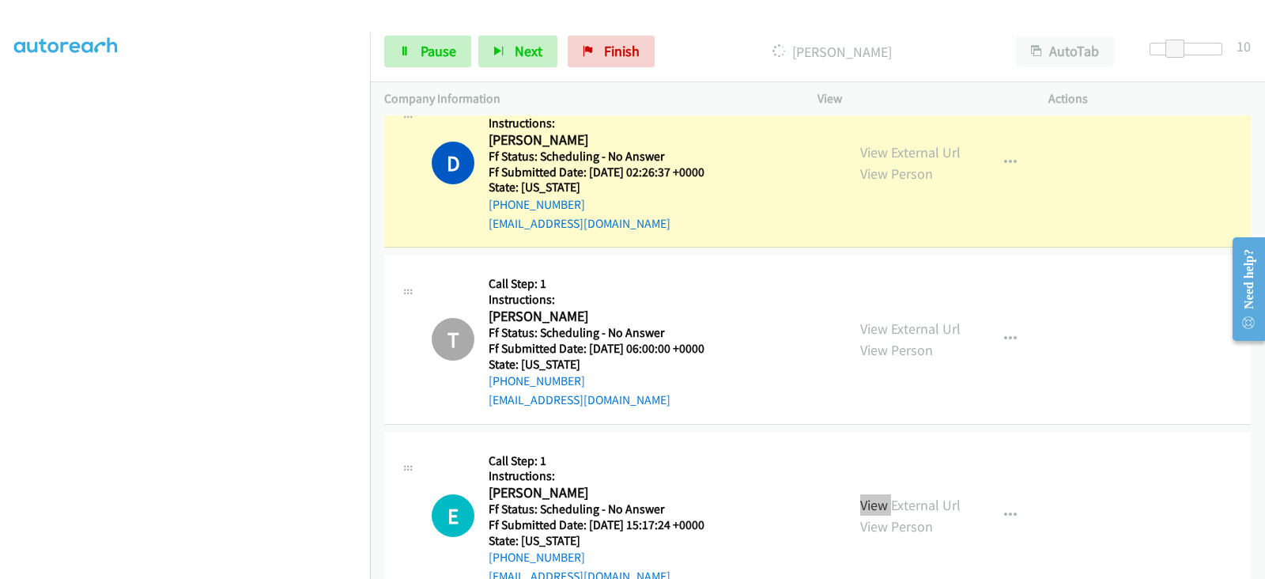
scroll to position [0, 0]
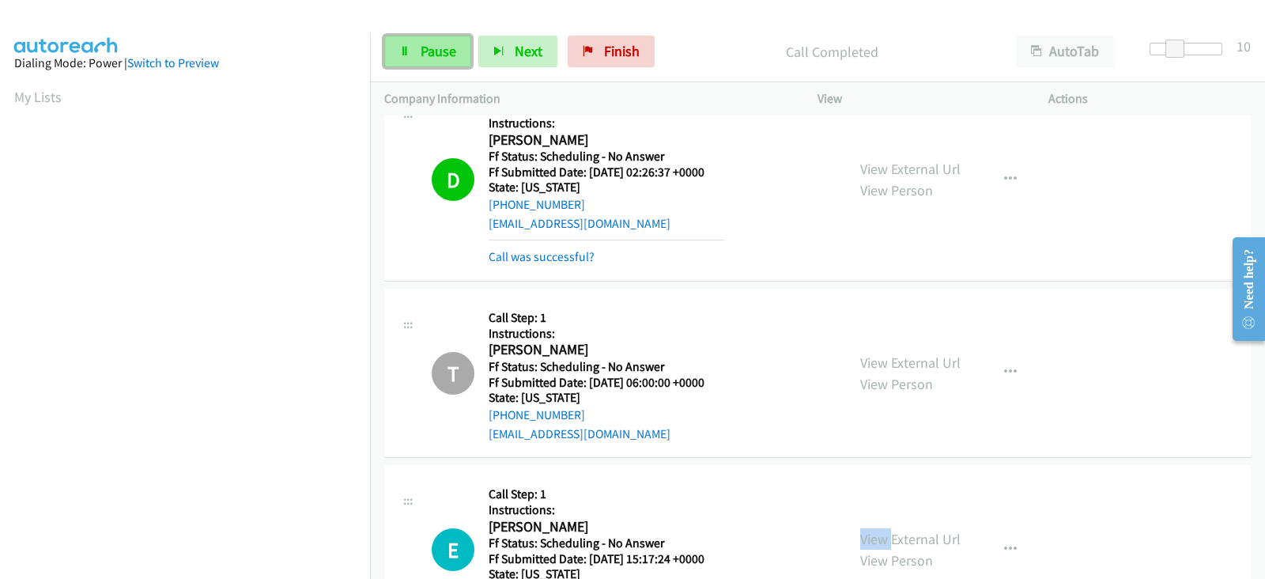
click at [447, 56] on span "Pause" at bounding box center [439, 51] width 36 height 18
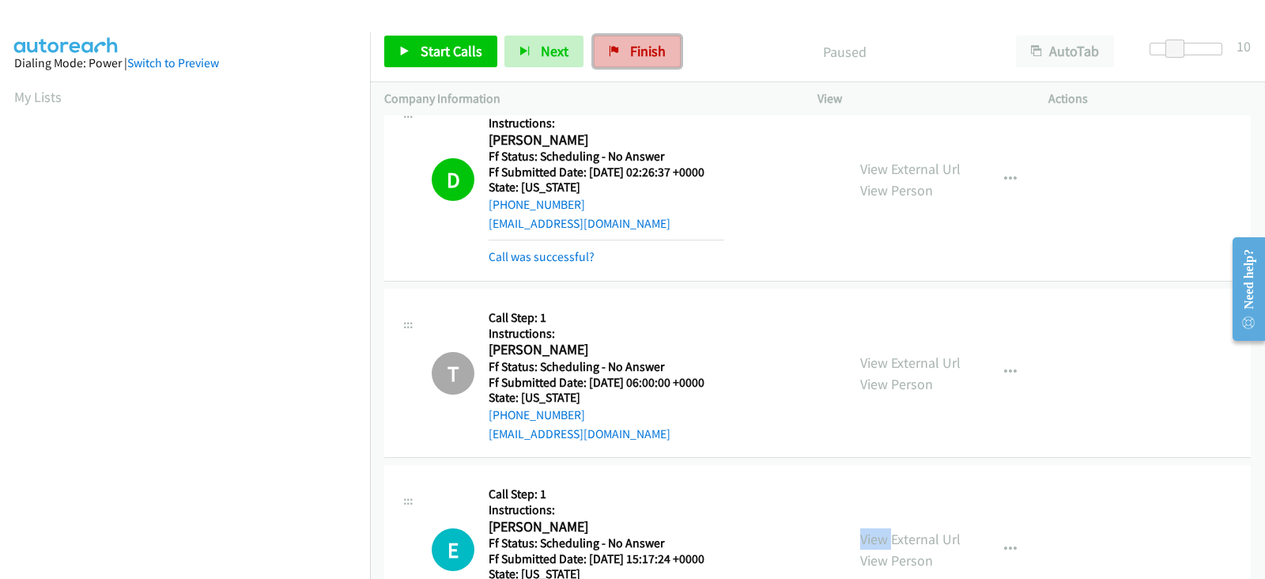
click at [618, 57] on link "Finish" at bounding box center [637, 52] width 87 height 32
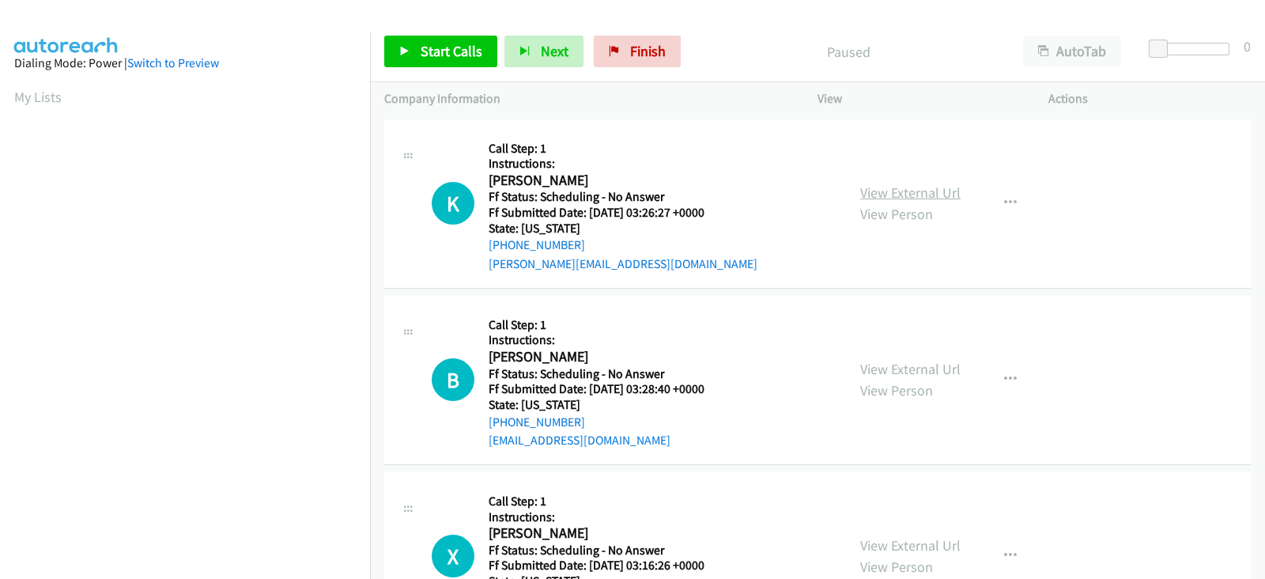
click at [895, 195] on link "View External Url" at bounding box center [910, 192] width 100 height 18
click at [897, 367] on link "View External Url" at bounding box center [910, 369] width 100 height 18
click at [877, 545] on link "View External Url" at bounding box center [910, 545] width 100 height 18
drag, startPoint x: 643, startPoint y: 54, endPoint x: 686, endPoint y: 104, distance: 65.6
click at [643, 54] on span "Finish" at bounding box center [648, 51] width 36 height 18
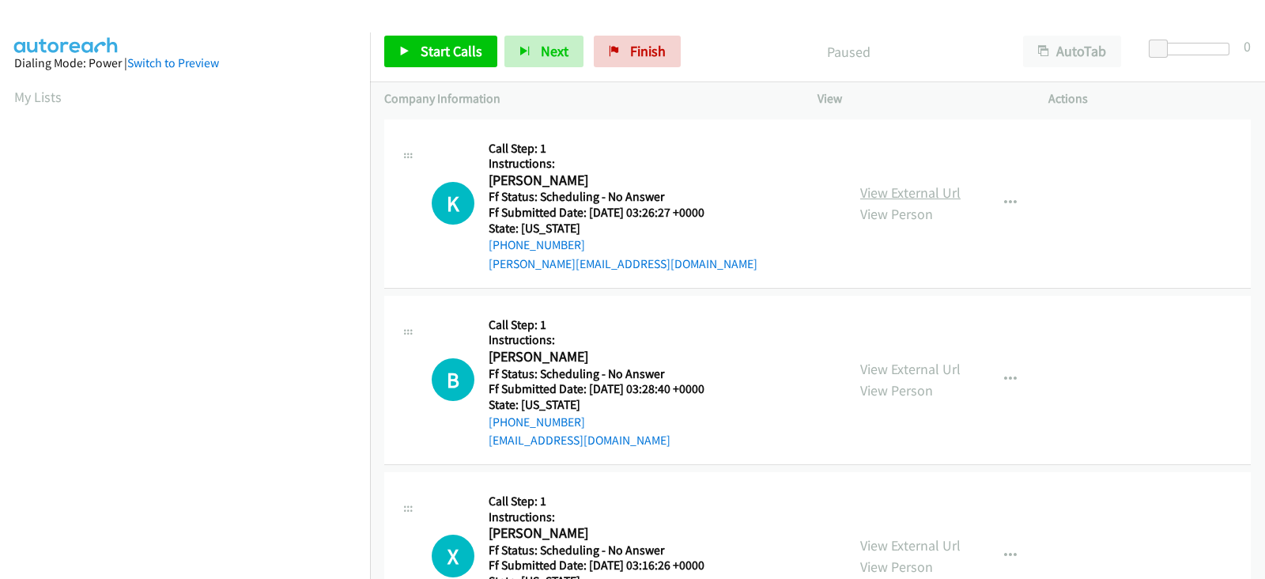
click at [881, 190] on link "View External Url" at bounding box center [910, 192] width 100 height 18
click at [871, 369] on link "View External Url" at bounding box center [910, 369] width 100 height 18
click at [894, 547] on link "View External Url" at bounding box center [910, 545] width 100 height 18
drag, startPoint x: 434, startPoint y: 59, endPoint x: 457, endPoint y: 59, distance: 22.9
click at [434, 59] on span "Start Calls" at bounding box center [452, 51] width 62 height 18
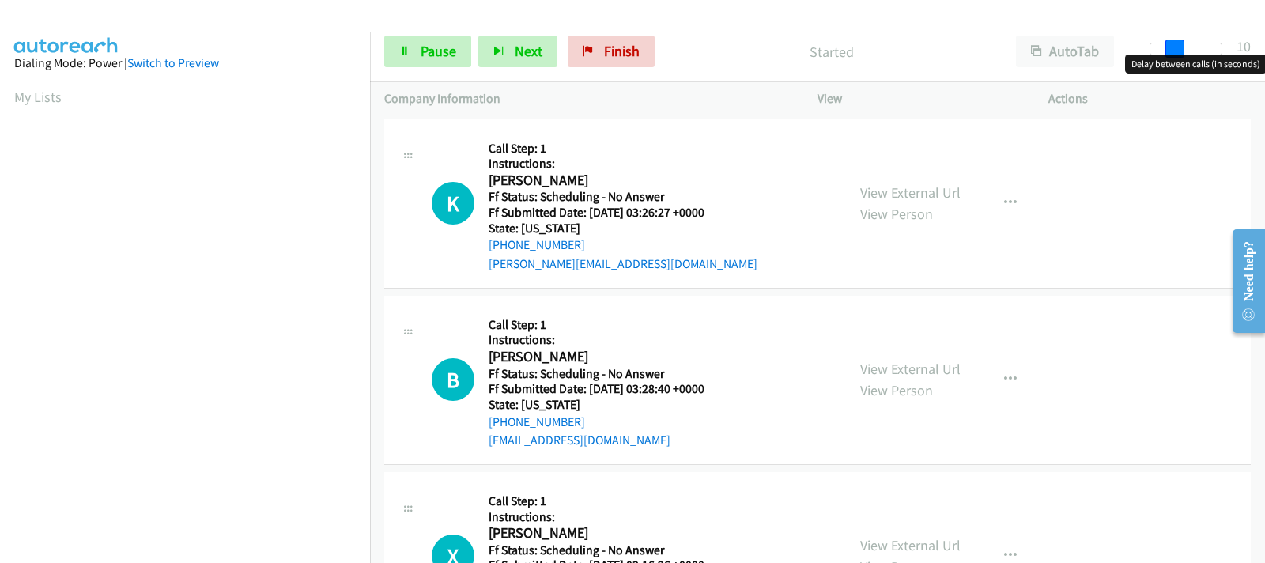
drag, startPoint x: 1158, startPoint y: 47, endPoint x: 1183, endPoint y: 47, distance: 24.5
click at [1183, 47] on span at bounding box center [1174, 49] width 19 height 19
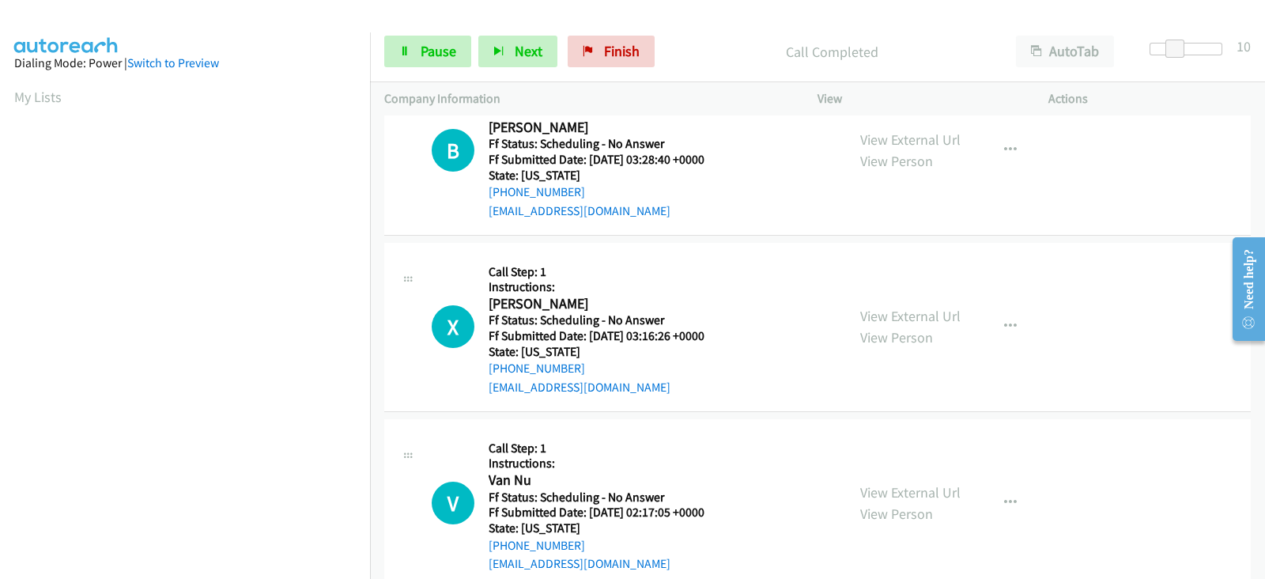
scroll to position [197, 0]
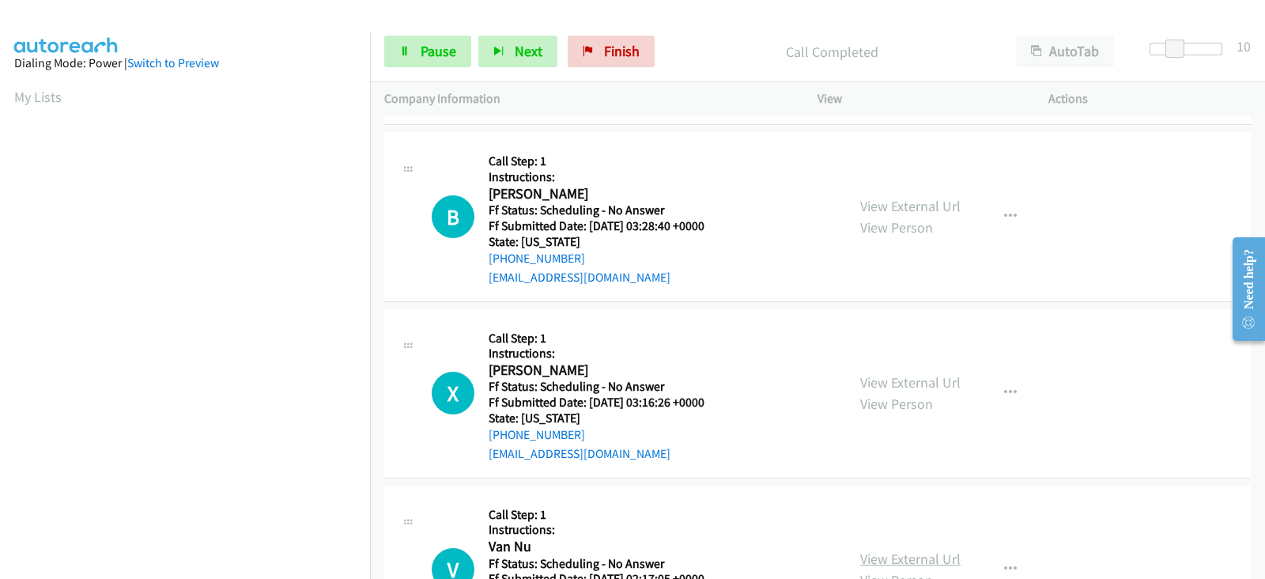
click at [876, 561] on link "View External Url" at bounding box center [910, 558] width 100 height 18
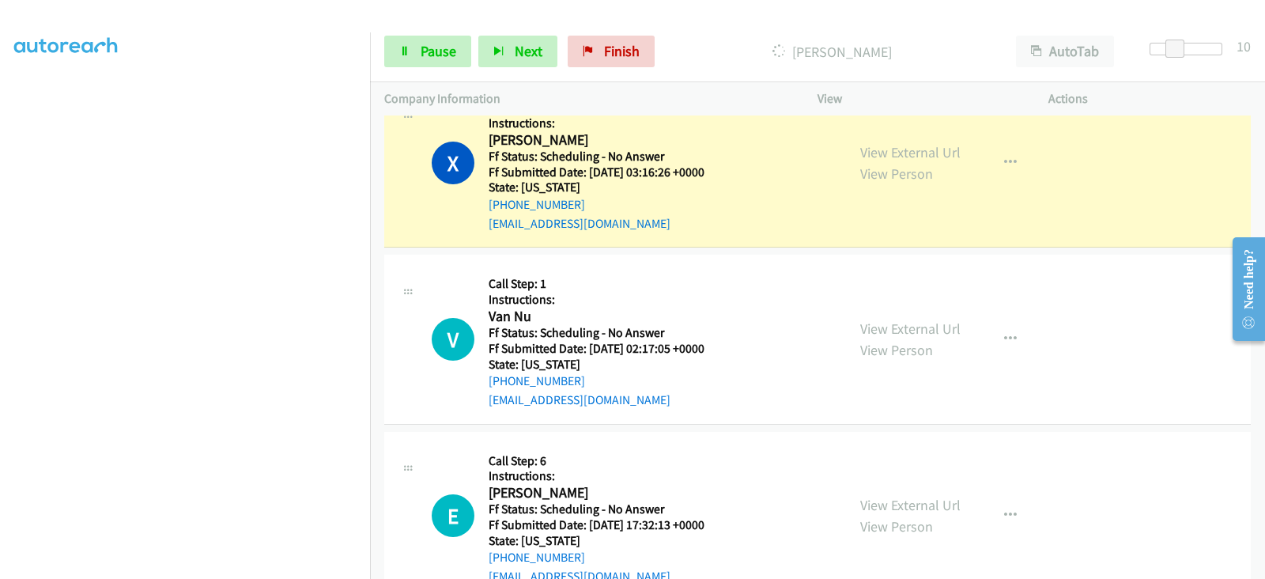
scroll to position [0, 0]
click at [866, 499] on link "View External Url" at bounding box center [910, 505] width 100 height 18
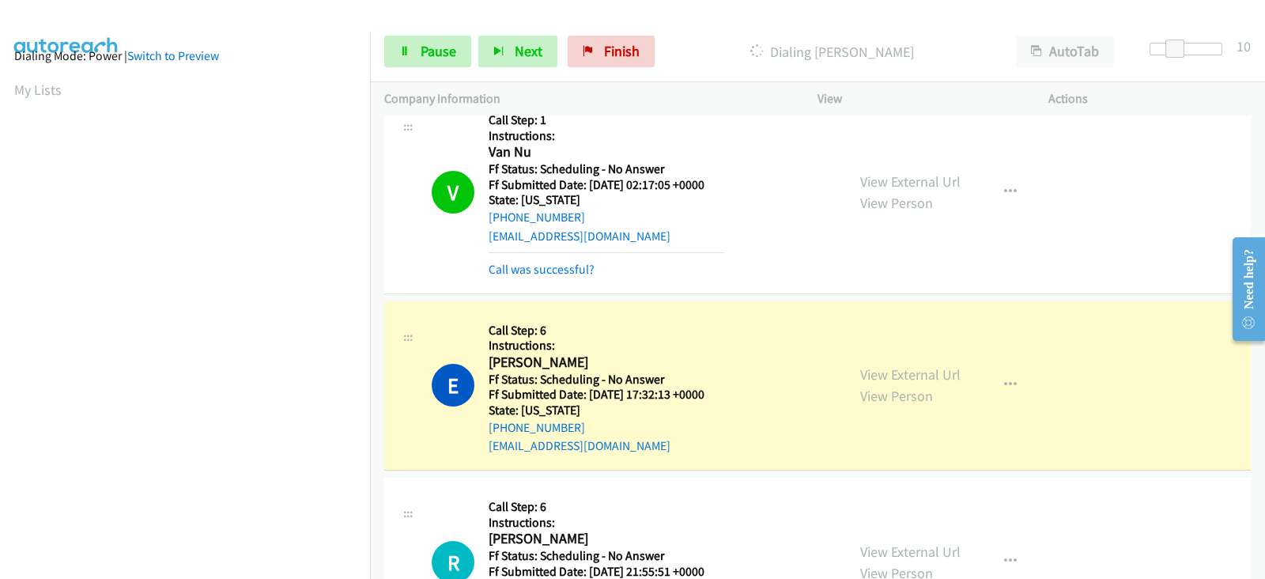
scroll to position [311, 0]
click at [434, 52] on span "Pause" at bounding box center [439, 51] width 36 height 18
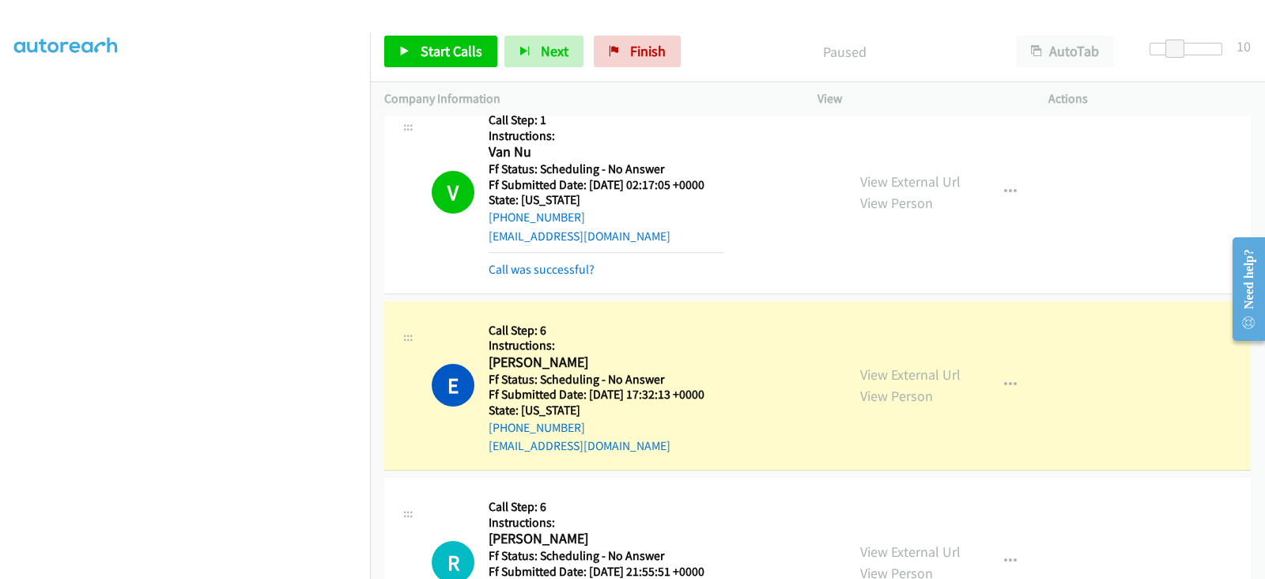
scroll to position [0, 0]
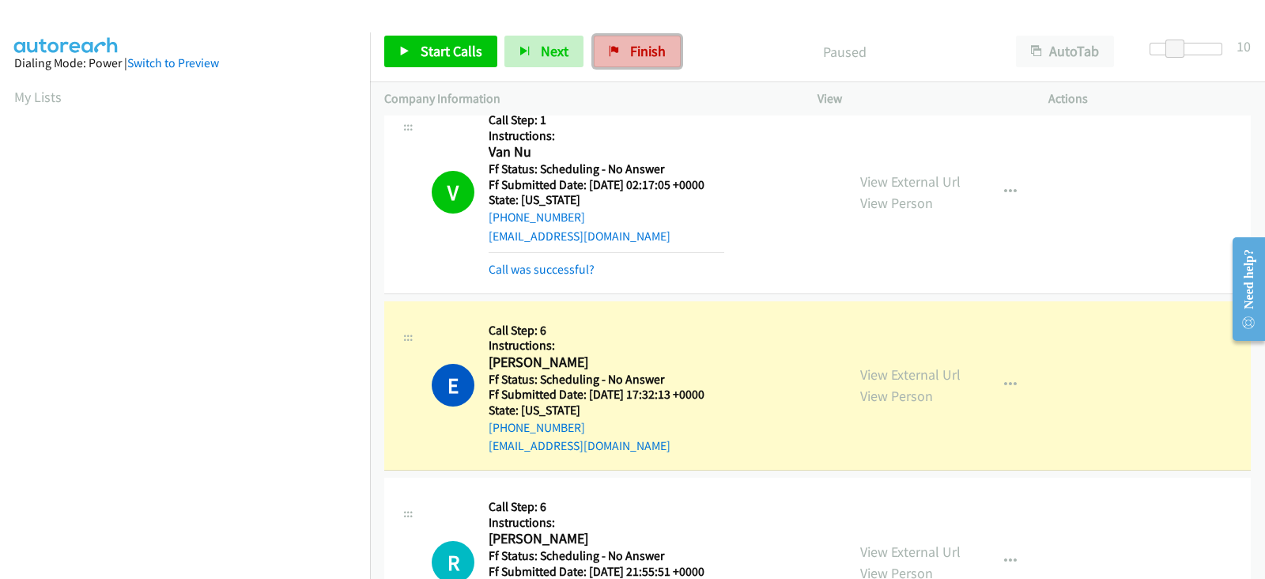
click at [621, 53] on link "Finish" at bounding box center [637, 52] width 87 height 32
